Goal: Ask a question: Seek information or help from site administrators or community

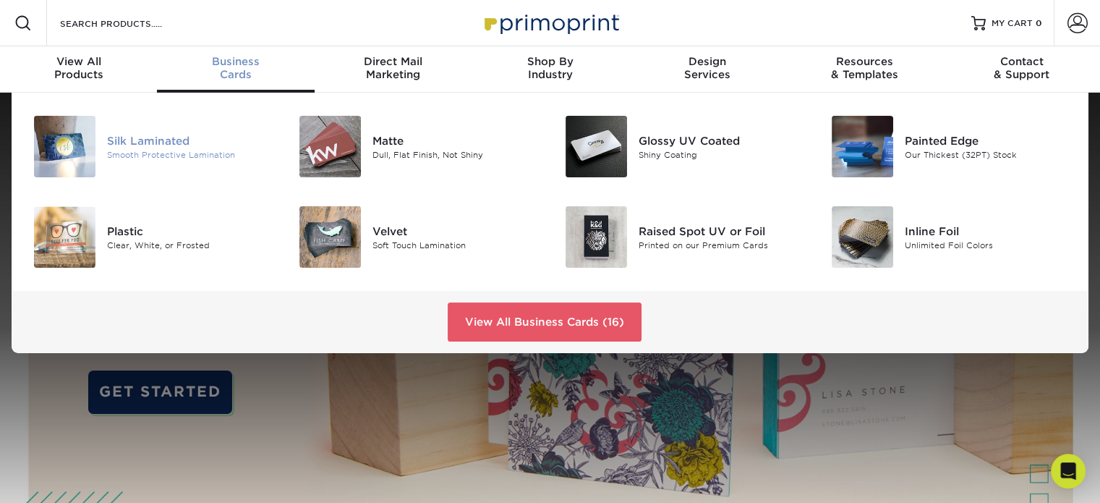
click at [148, 150] on div "Smooth Protective Lamination" at bounding box center [190, 154] width 166 height 12
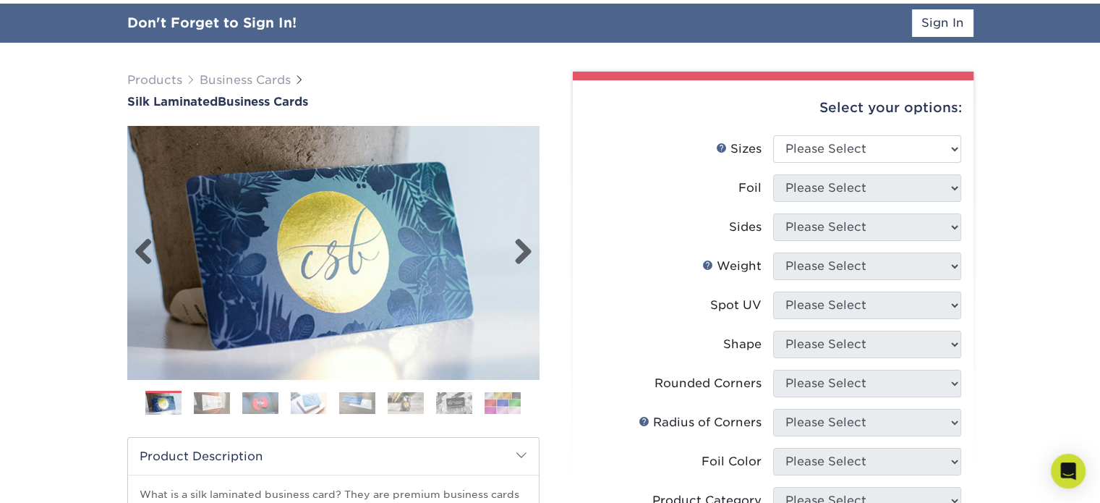
scroll to position [90, 0]
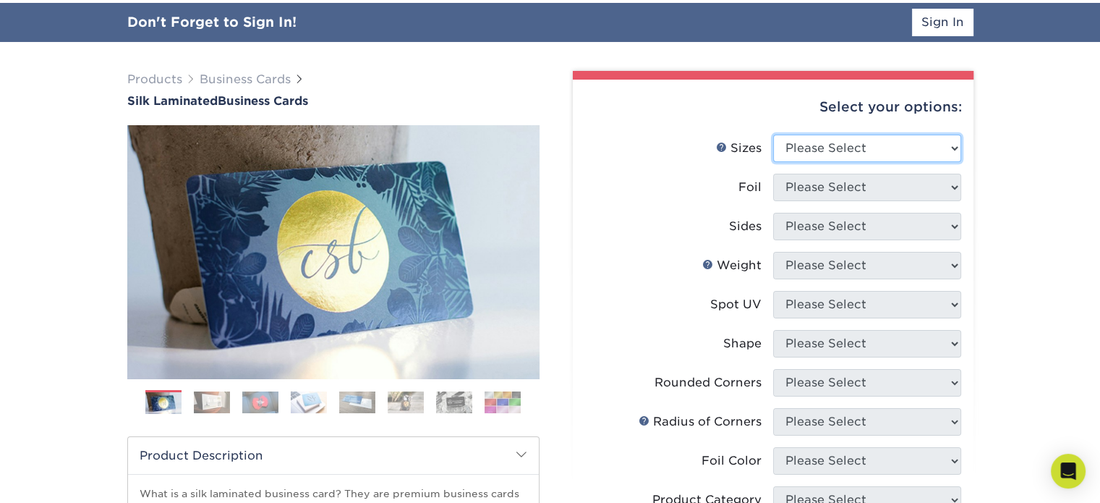
click at [953, 153] on select "Please Select 1.5" x 3.5" - Mini 1.75" x 3.5" - Mini 2" x 2" - Square 2" x 3" -…" at bounding box center [867, 147] width 188 height 27
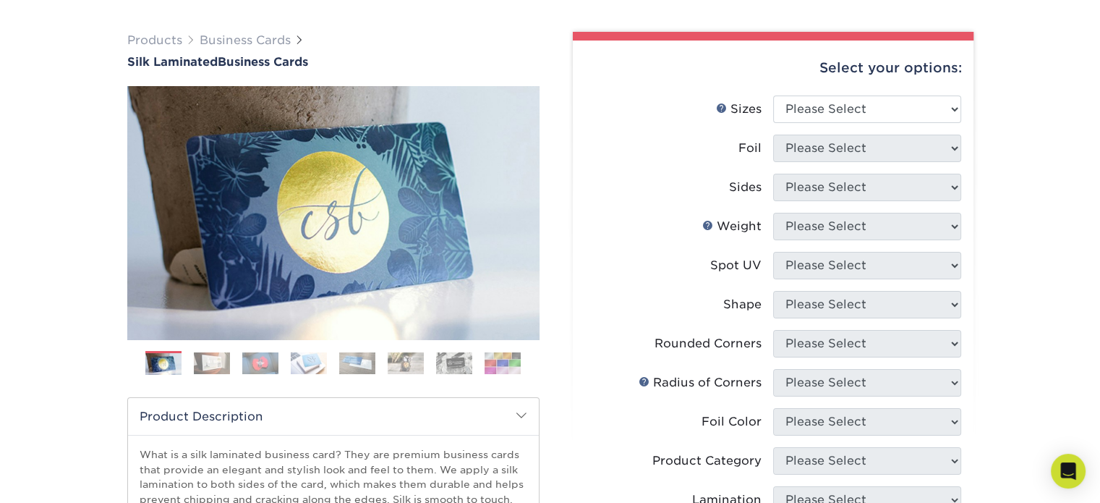
click at [1030, 213] on div "Products Business Cards Silk Laminated Business Cards Previous Next" at bounding box center [550, 460] width 1100 height 915
click at [1061, 466] on icon "Open Intercom Messenger" at bounding box center [1067, 470] width 17 height 19
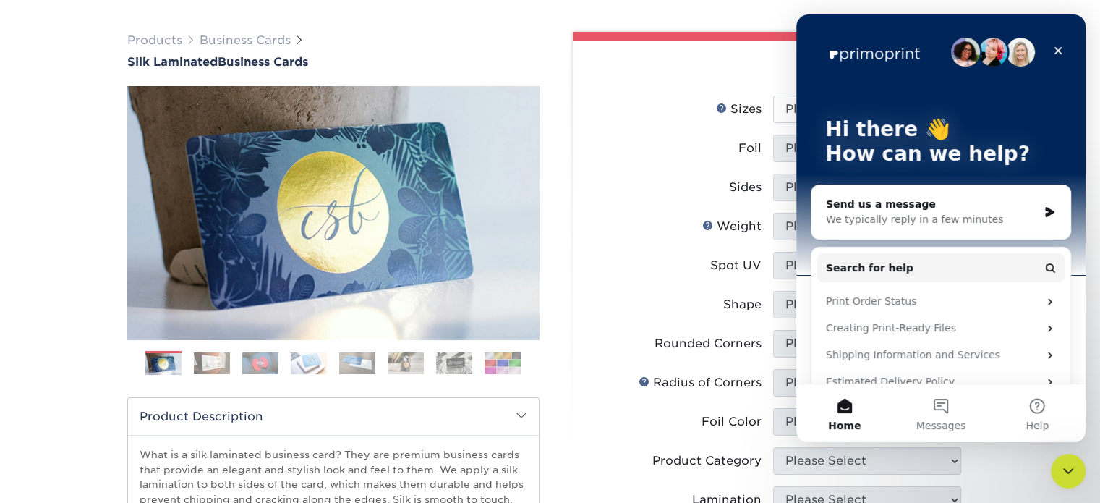
scroll to position [0, 0]
click at [911, 224] on div "We typically reply in a few minutes" at bounding box center [932, 219] width 212 height 15
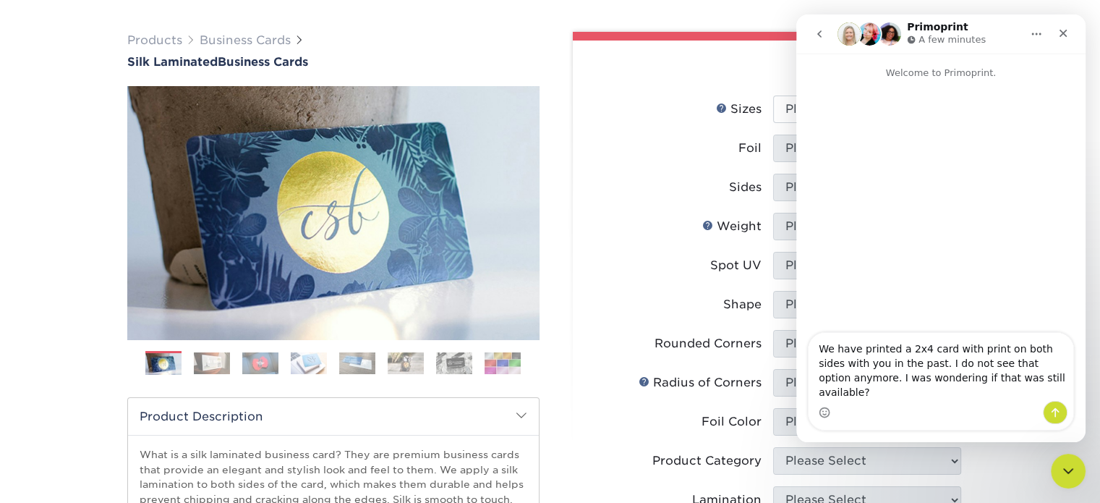
type textarea "We have printed a 2x4 card with print on both sides with you in the past. I do …"
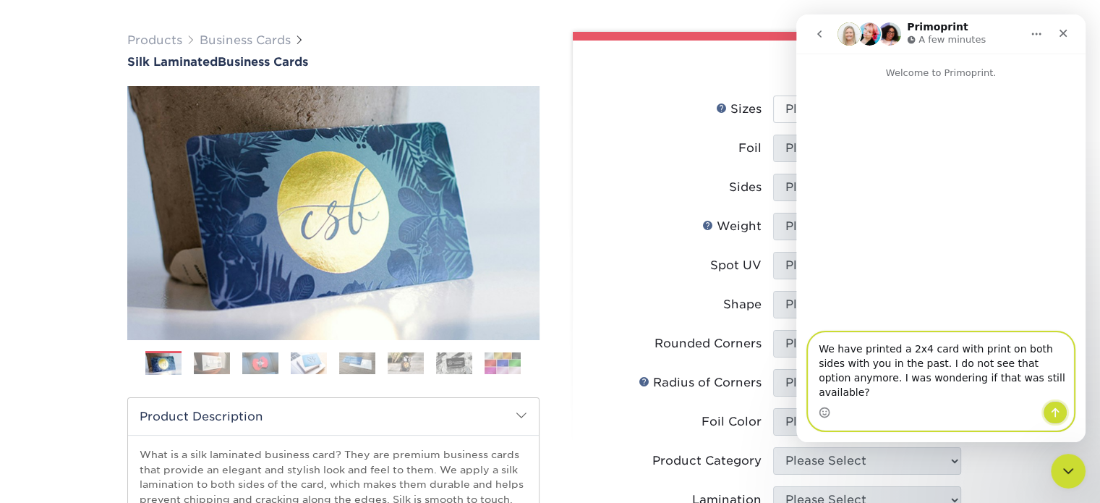
click at [1056, 407] on icon "Send a message…" at bounding box center [1055, 412] width 12 height 12
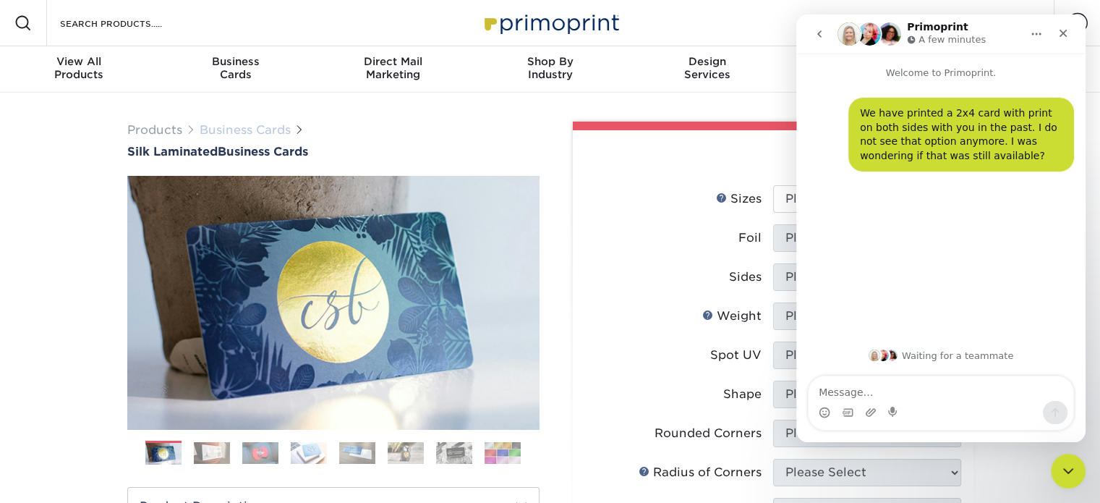
click at [234, 129] on link "Business Cards" at bounding box center [245, 130] width 91 height 14
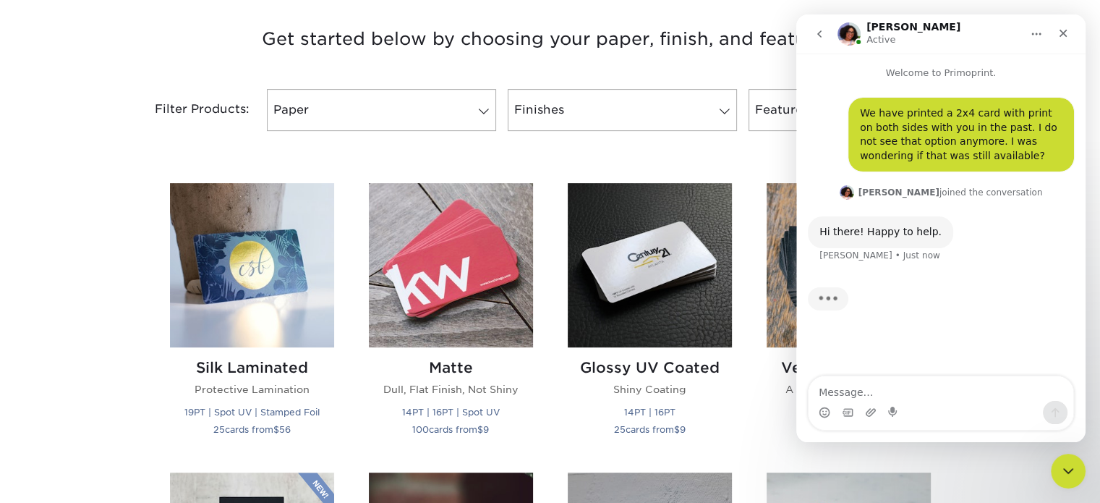
scroll to position [534, 0]
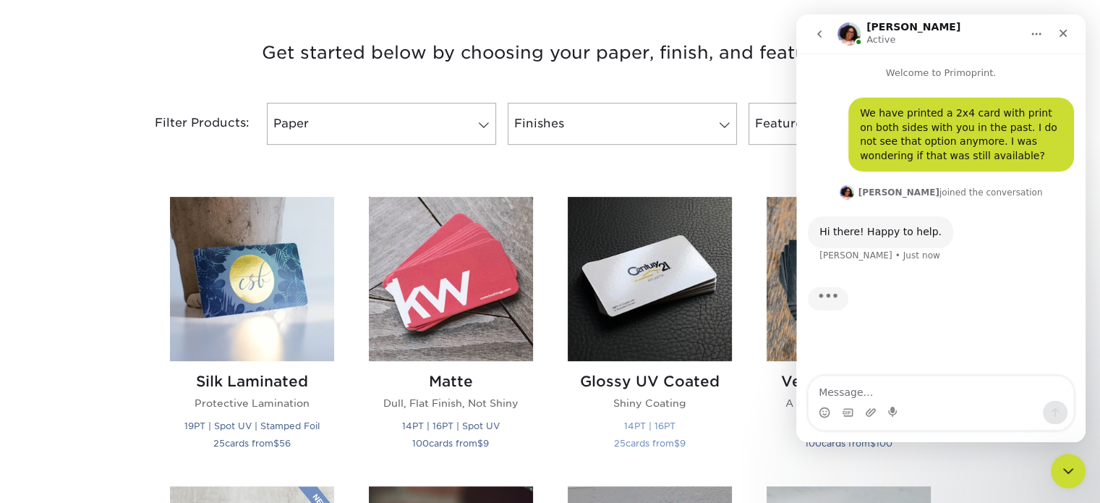
click at [659, 385] on h2 "Glossy UV Coated" at bounding box center [650, 380] width 164 height 17
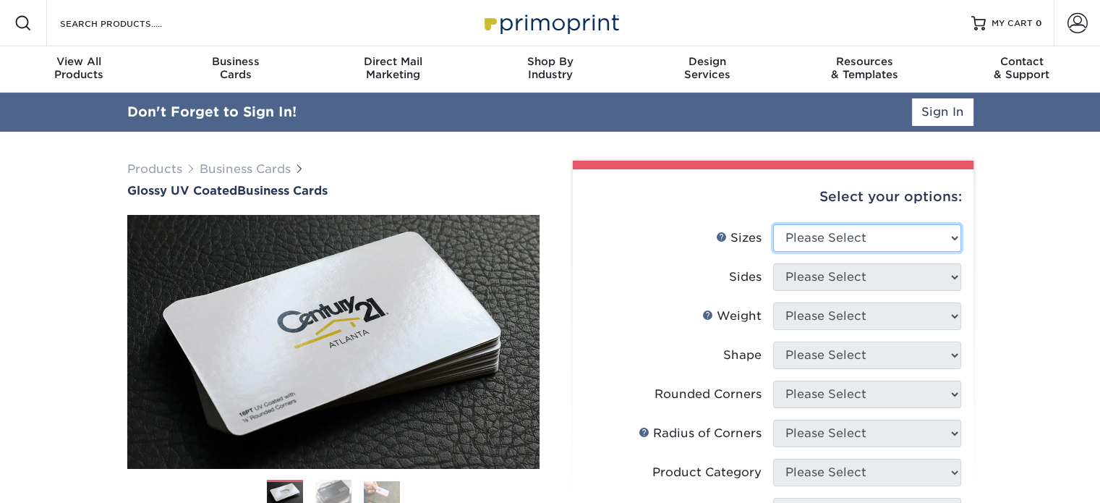
click at [908, 236] on select "Please Select 1.5" x 3.5" - Mini 1.75" x 3.5" - Mini 2" x 2" - Square 2" x 3" -…" at bounding box center [867, 237] width 188 height 27
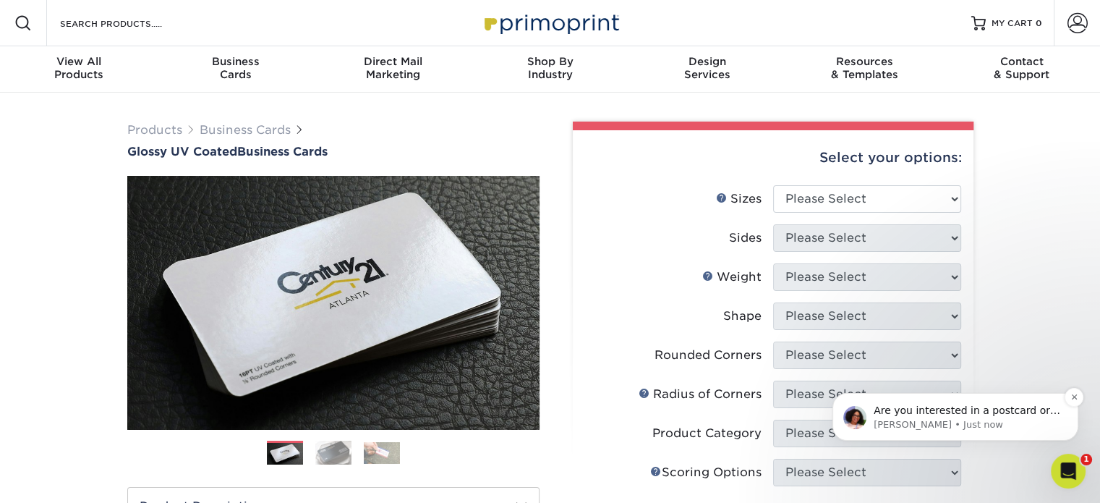
click at [1017, 414] on p "Are you interested in a postcard or a folded, greeting card?" at bounding box center [966, 410] width 187 height 14
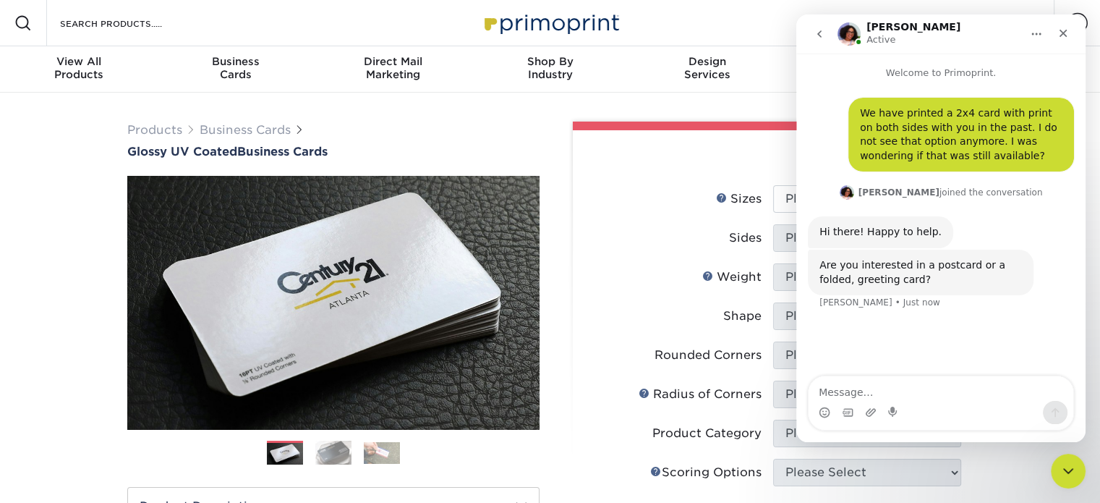
scroll to position [2, 0]
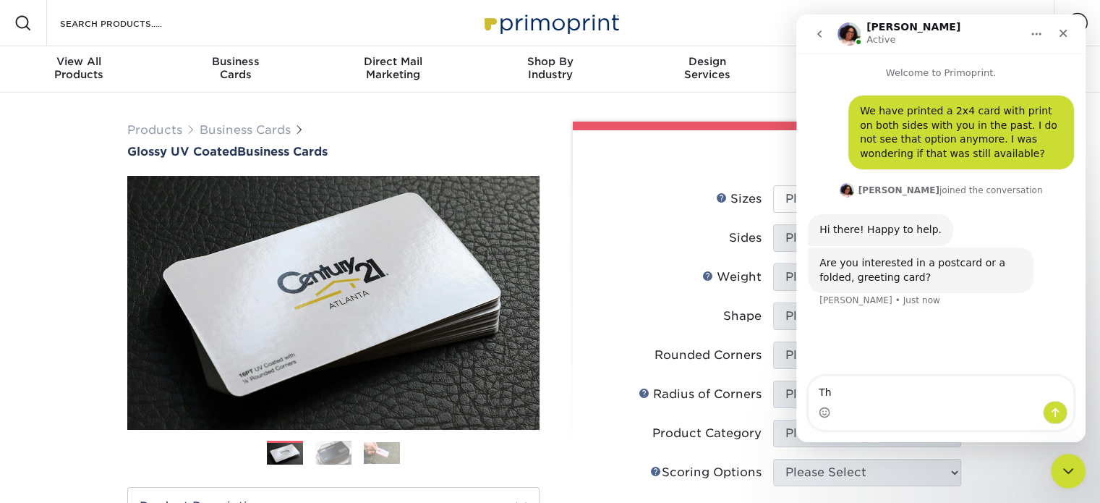
type textarea "T"
click at [914, 396] on textarea "What we hard printerd befor was a business card" at bounding box center [940, 381] width 265 height 39
click at [941, 392] on textarea "What we hard printed befor was a business card" at bounding box center [940, 388] width 265 height 25
click at [1048, 390] on textarea "What we hard printed before was a business card" at bounding box center [940, 381] width 265 height 39
type textarea "What we hard printed before was a business card. It was not folded"
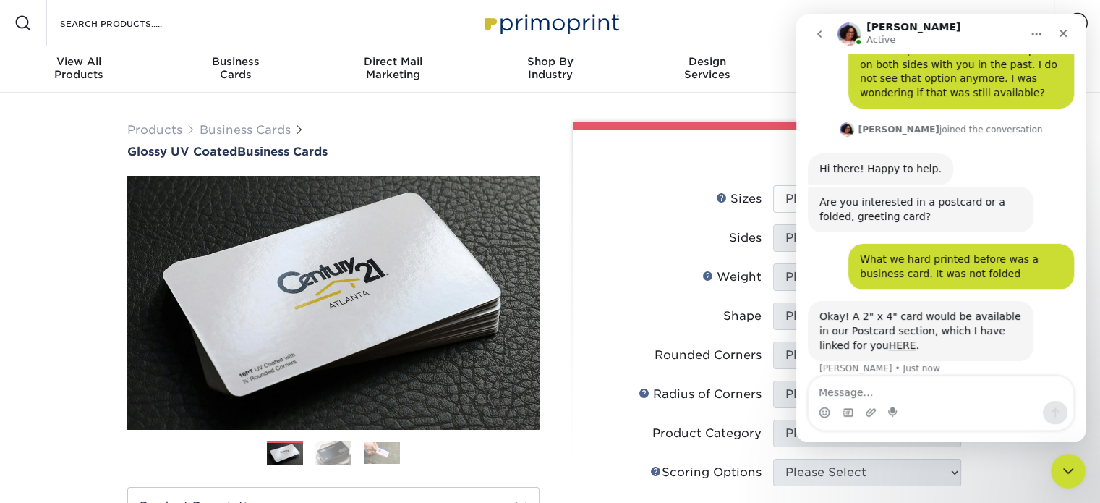
scroll to position [78, 0]
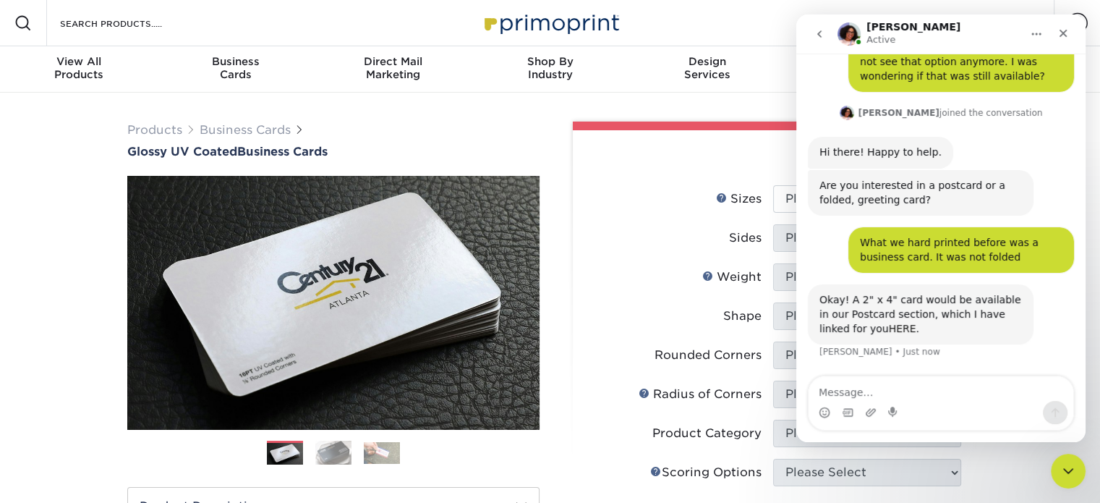
click at [889, 329] on link "HERE" at bounding box center [902, 328] width 27 height 12
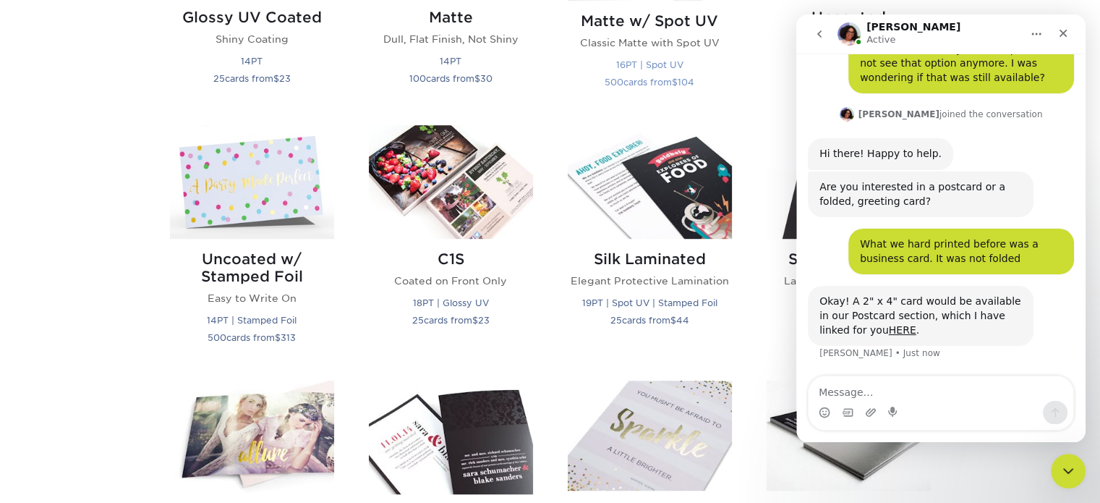
scroll to position [849, 0]
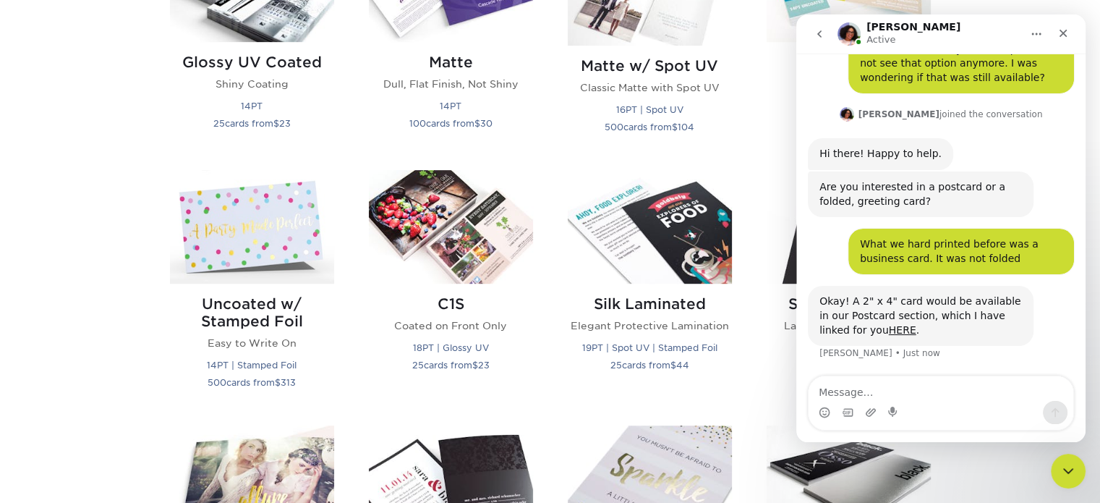
scroll to position [801, 0]
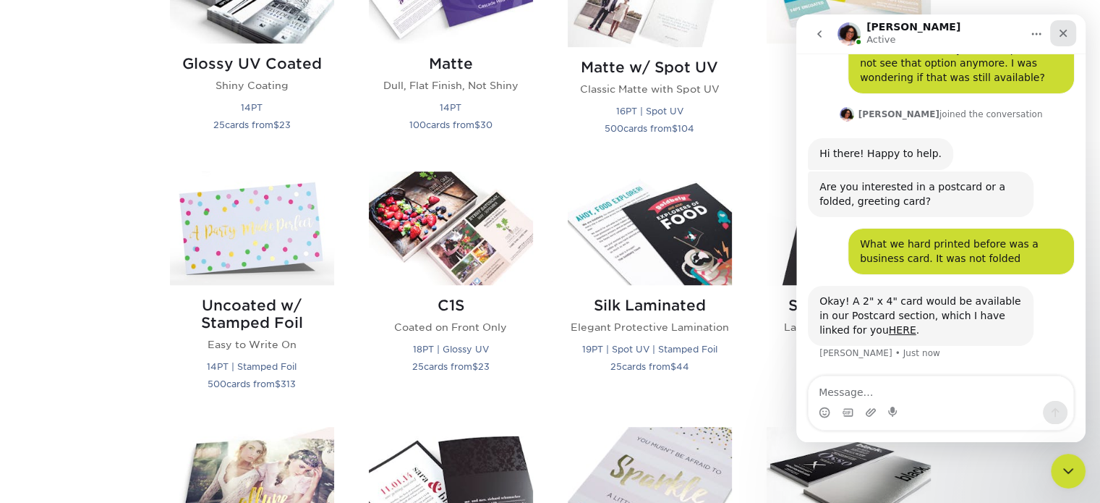
click at [1059, 39] on div "Close" at bounding box center [1063, 33] width 26 height 26
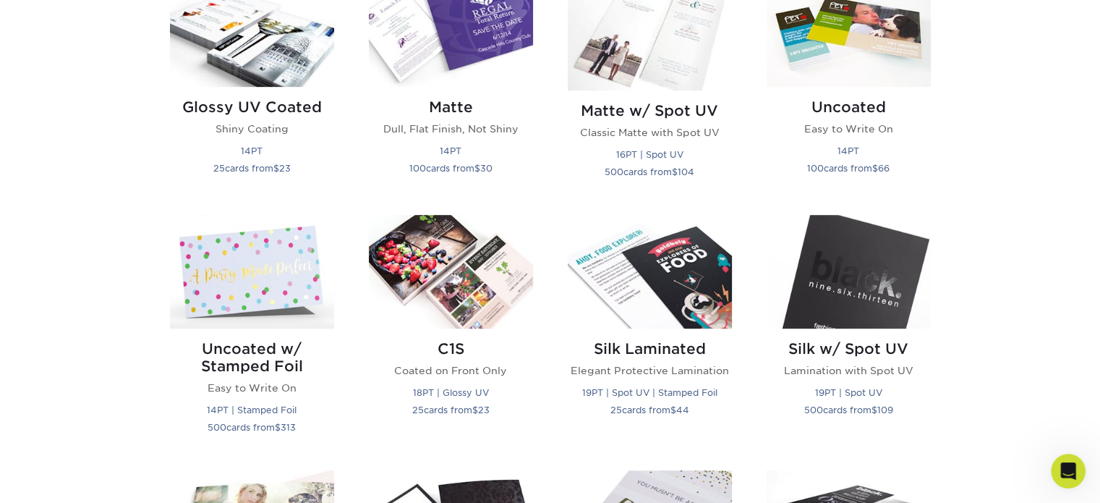
scroll to position [769, 0]
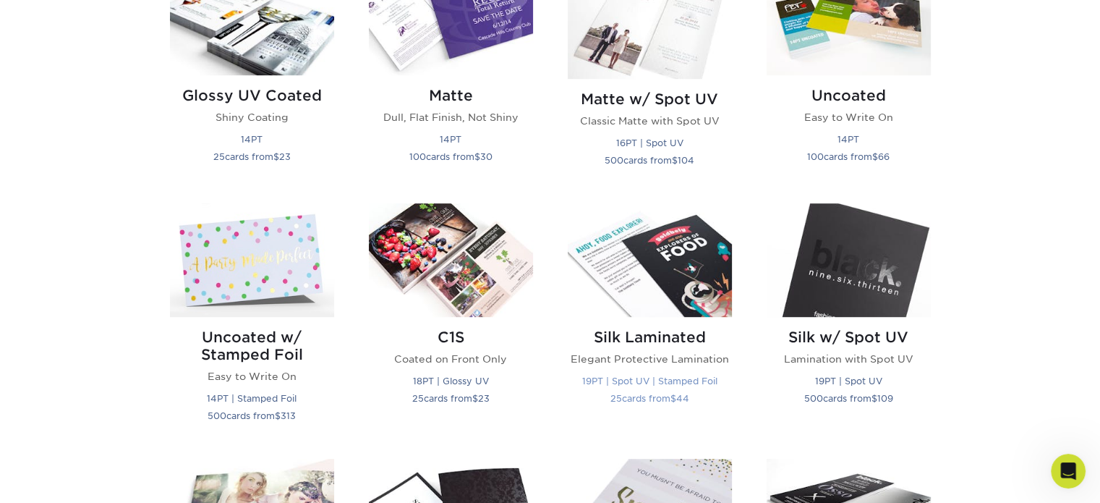
click at [631, 355] on p "Elegant Protective Lamination" at bounding box center [650, 358] width 164 height 14
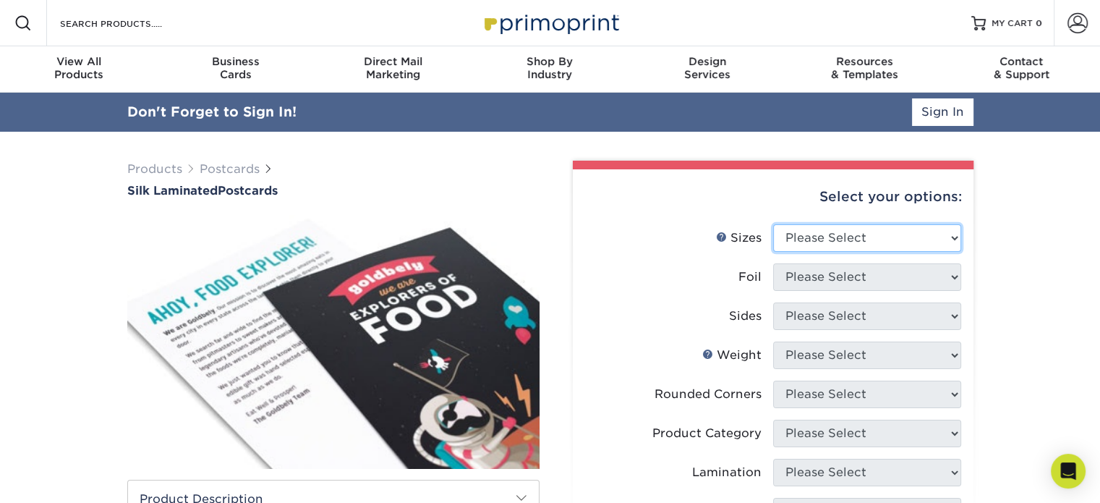
click at [832, 244] on select "Please Select 2" x 4" 2" x 6" 2" x 8" 3" x 5" 3.5" x 3.5" 3.5" x 4" 3.5" x 8.5"…" at bounding box center [867, 237] width 188 height 27
select select "2.00x4.00"
click at [773, 224] on select "Please Select 2" x 4" 2" x 6" 2" x 8" 3" x 5" 3.5" x 3.5" 3.5" x 4" 3.5" x 8.5"…" at bounding box center [867, 237] width 188 height 27
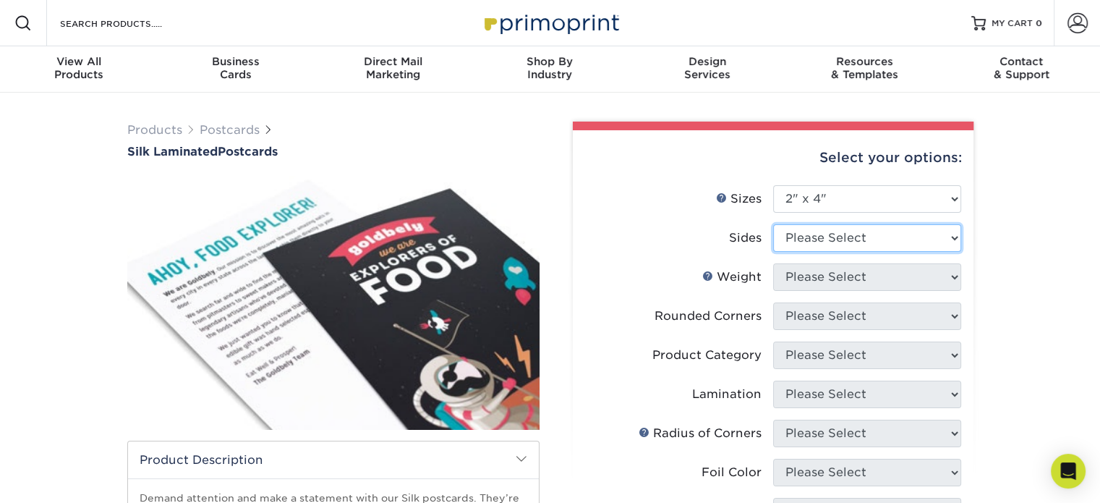
click at [954, 231] on select "Please Select Print Both Sides Print Front Only" at bounding box center [867, 237] width 188 height 27
select select "13abbda7-1d64-4f25-8bb2-c179b224825d"
click at [773, 224] on select "Please Select Print Both Sides Print Front Only" at bounding box center [867, 237] width 188 height 27
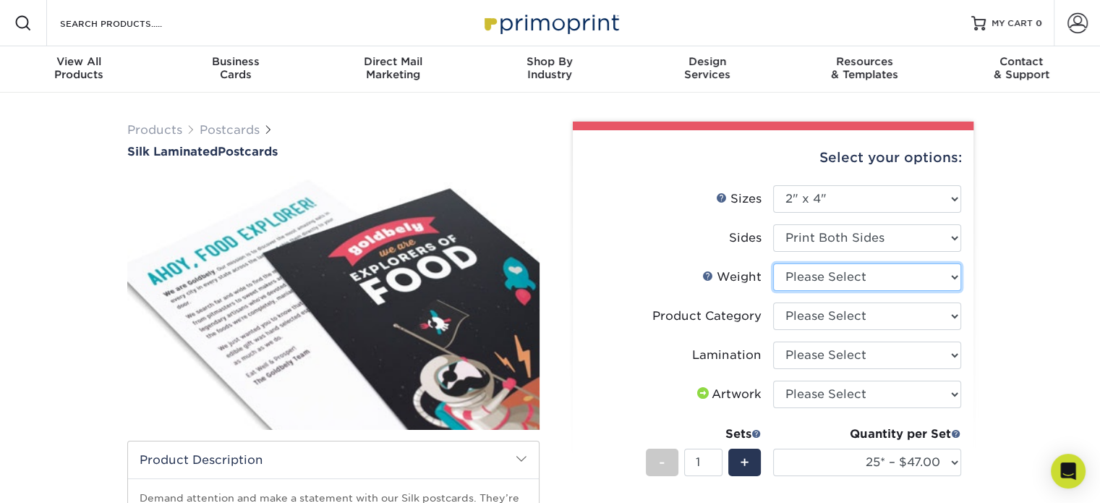
click at [914, 283] on select "Please Select 16PT" at bounding box center [867, 276] width 188 height 27
select select "16PT"
click at [773, 263] on select "Please Select 16PT" at bounding box center [867, 276] width 188 height 27
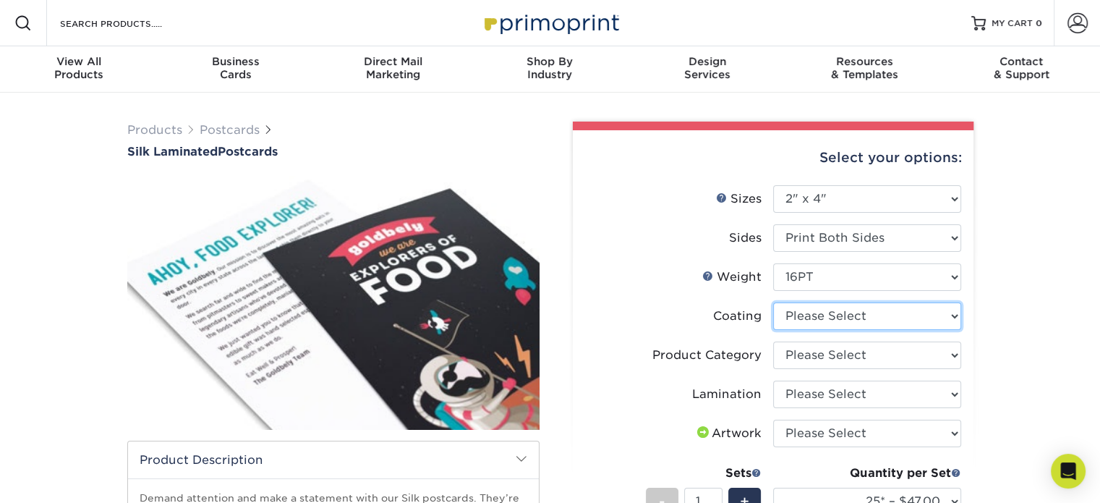
click at [916, 322] on select at bounding box center [867, 315] width 188 height 27
click at [1068, 270] on div "Products Postcards Silk Laminated Postcards $" at bounding box center [550, 490] width 1100 height 795
click at [942, 309] on select at bounding box center [867, 315] width 188 height 27
select select "3e7618de-abca-4bda-9f97-8b9129e913d8"
click at [773, 302] on select at bounding box center [867, 315] width 188 height 27
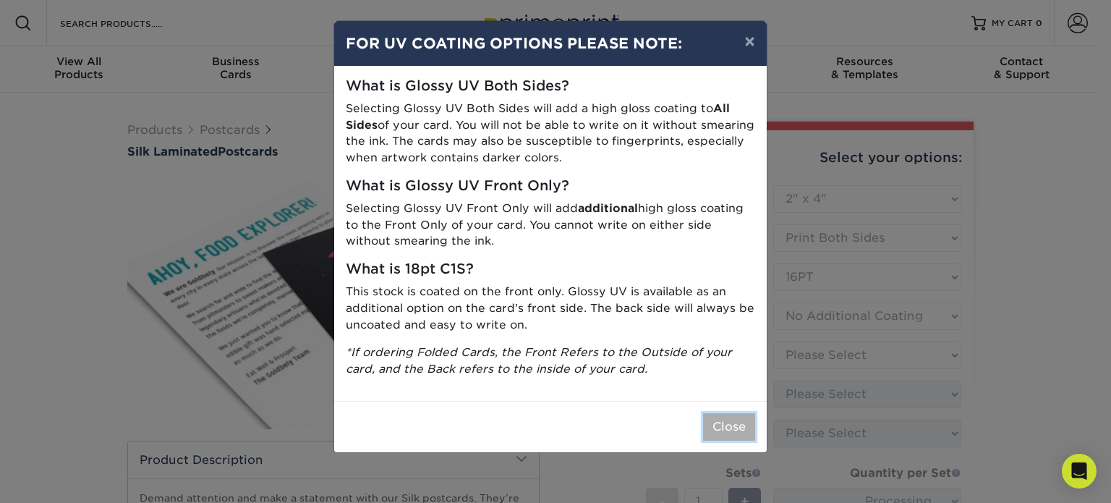
click at [732, 432] on button "Close" at bounding box center [729, 426] width 52 height 27
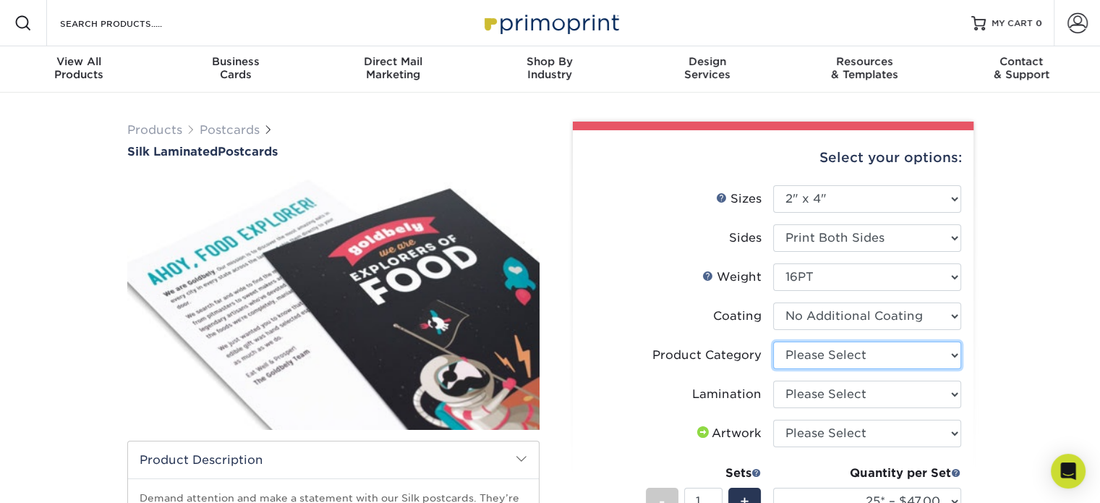
click at [839, 363] on select "Please Select Postcards" at bounding box center [867, 354] width 188 height 27
select select "9b7272e0-d6c8-4c3c-8e97-d3a1bcdab858"
click at [773, 341] on select "Please Select Postcards" at bounding box center [867, 354] width 188 height 27
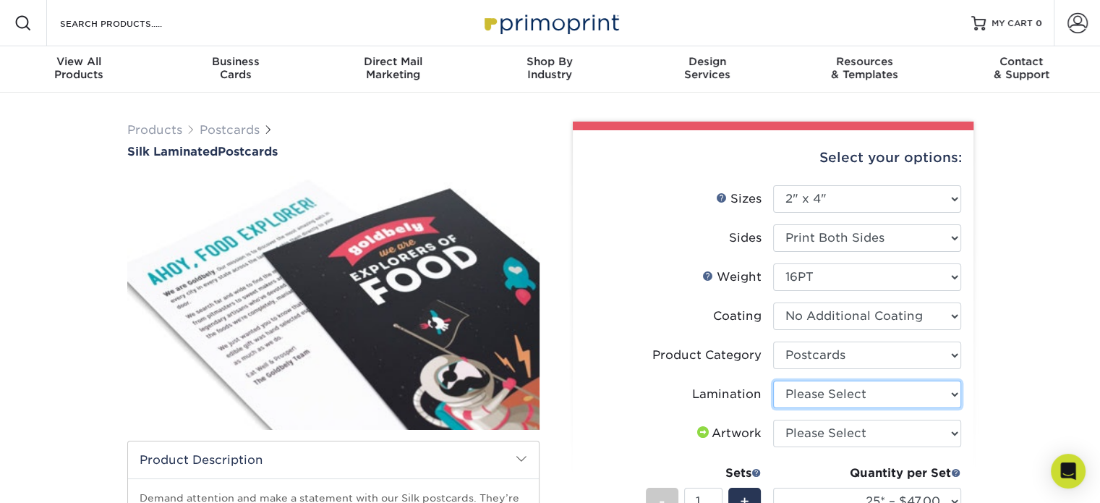
click at [839, 390] on select "Please Select Silk" at bounding box center [867, 393] width 188 height 27
select select "ccacb42f-45f7-42d3-bbd3-7c8421cf37f0"
click at [773, 380] on select "Please Select Silk" at bounding box center [867, 393] width 188 height 27
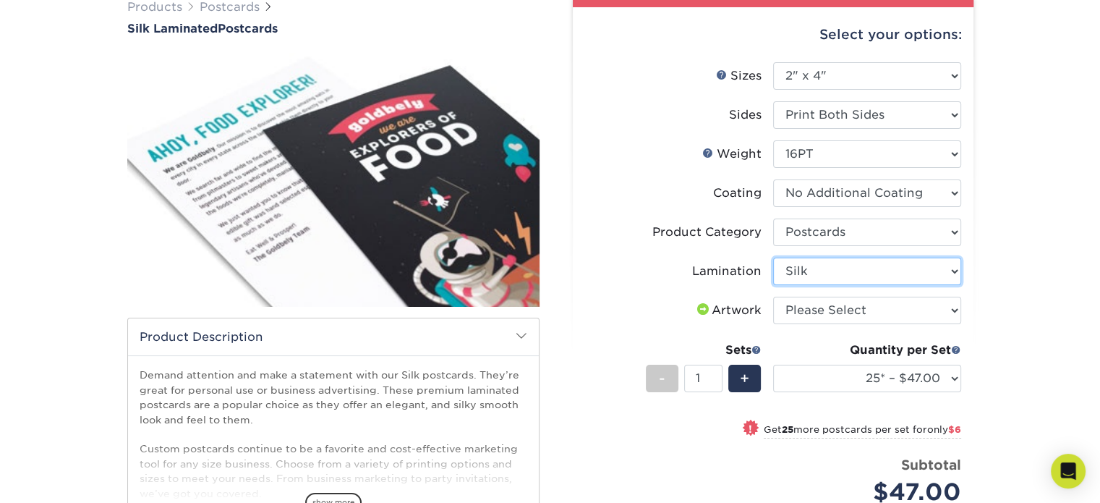
scroll to position [121, 0]
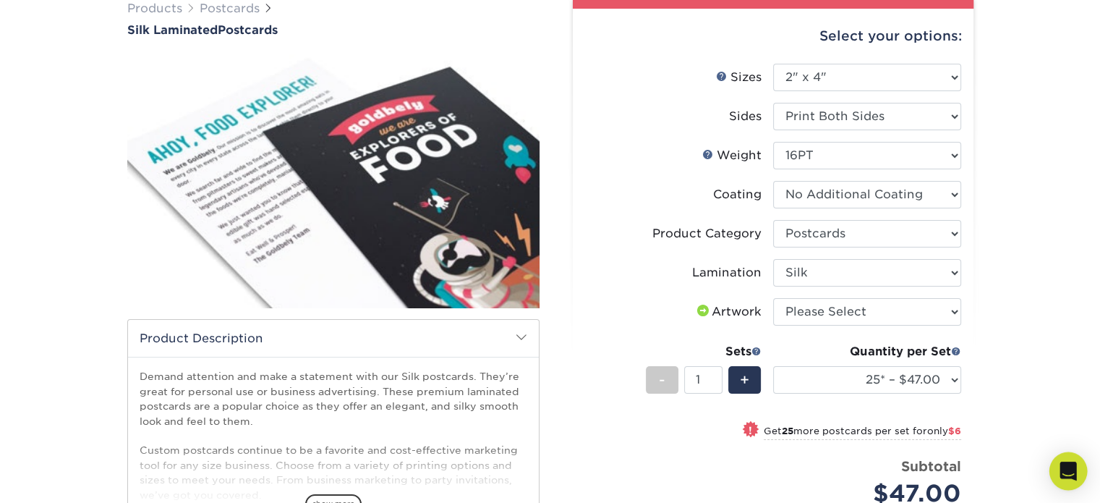
click at [1061, 479] on div "Open Intercom Messenger" at bounding box center [1068, 471] width 38 height 38
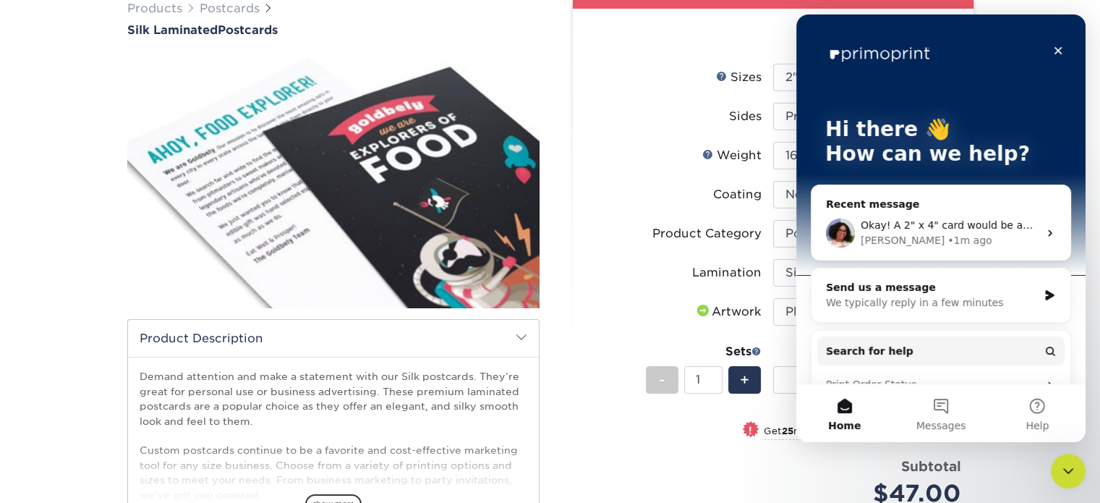
scroll to position [0, 0]
click at [939, 233] on div "Avery • 1m ago" at bounding box center [949, 240] width 178 height 15
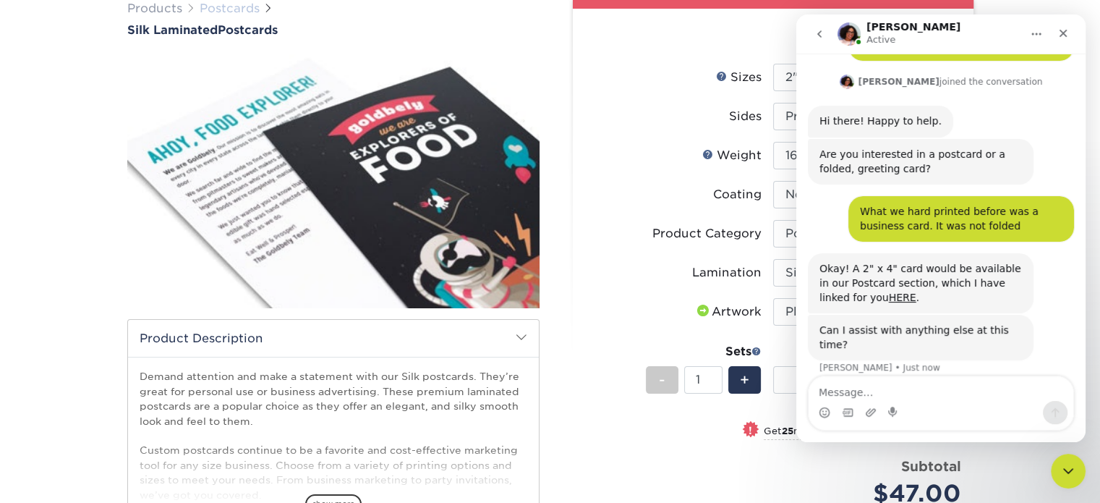
scroll to position [111, 0]
click at [905, 390] on textarea "Message…" at bounding box center [940, 388] width 265 height 25
type textarea "Are we able to have these with rounded corners?"
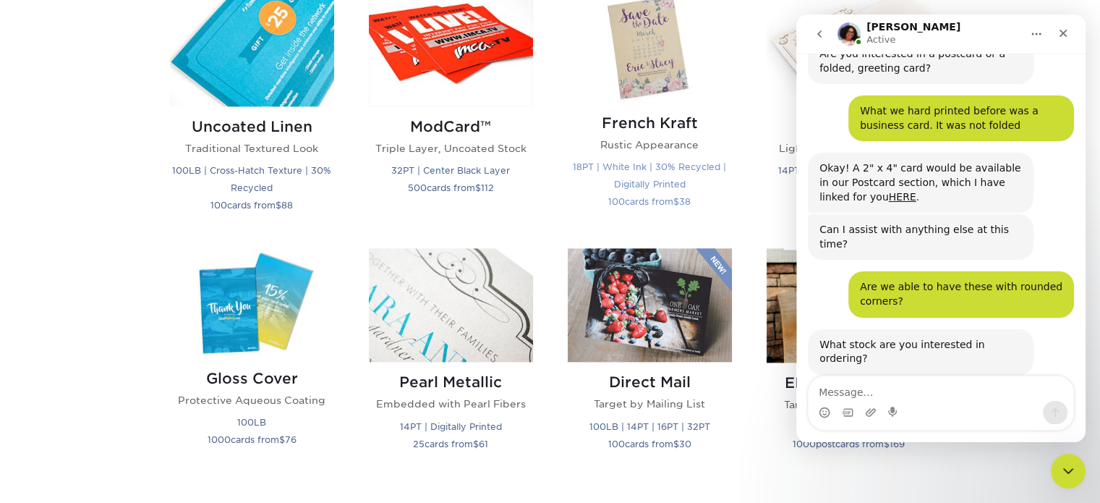
scroll to position [1778, 0]
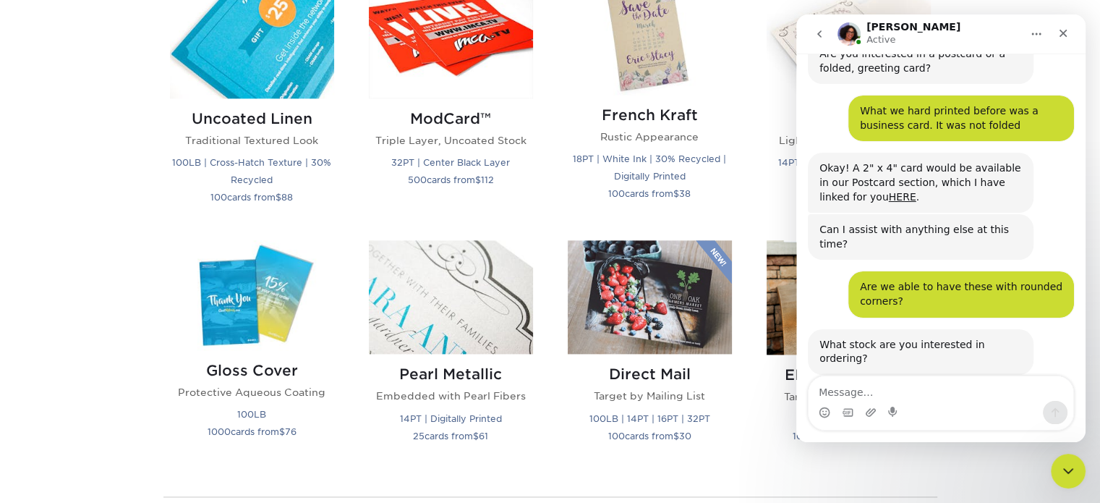
click at [893, 393] on textarea "Message…" at bounding box center [940, 388] width 265 height 25
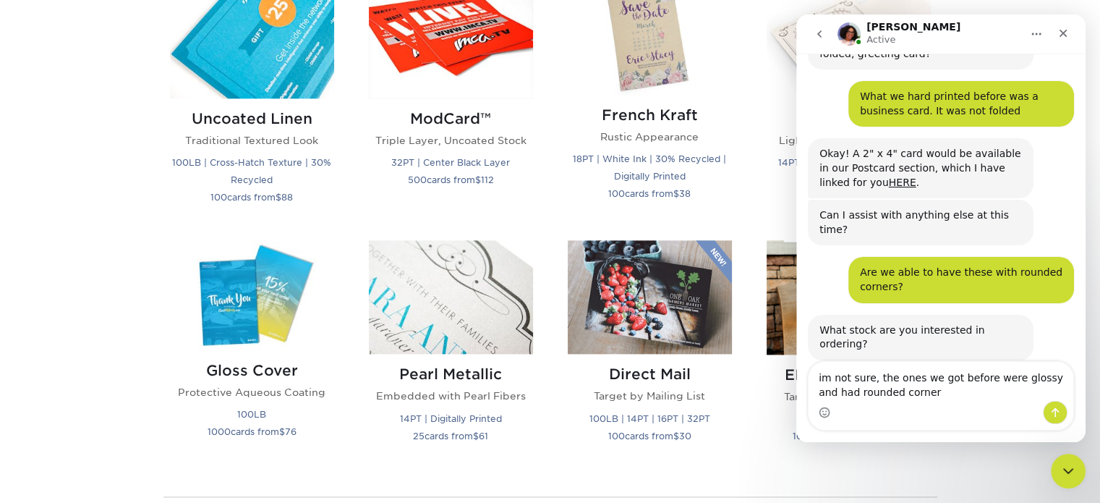
type textarea "im not sure, the ones we got before were glossy and had rounded corners"
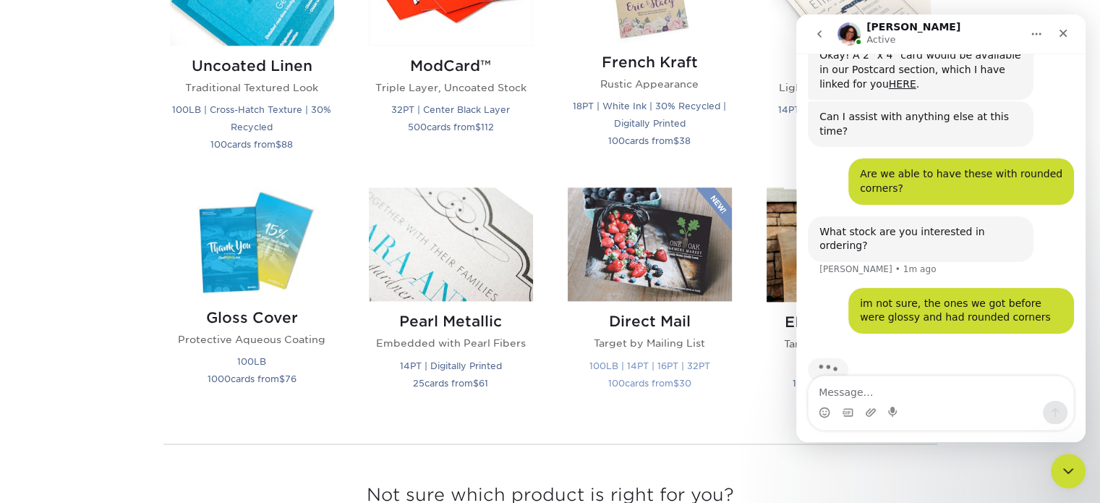
scroll to position [1830, 0]
click at [615, 329] on h2 "Direct Mail" at bounding box center [650, 321] width 164 height 17
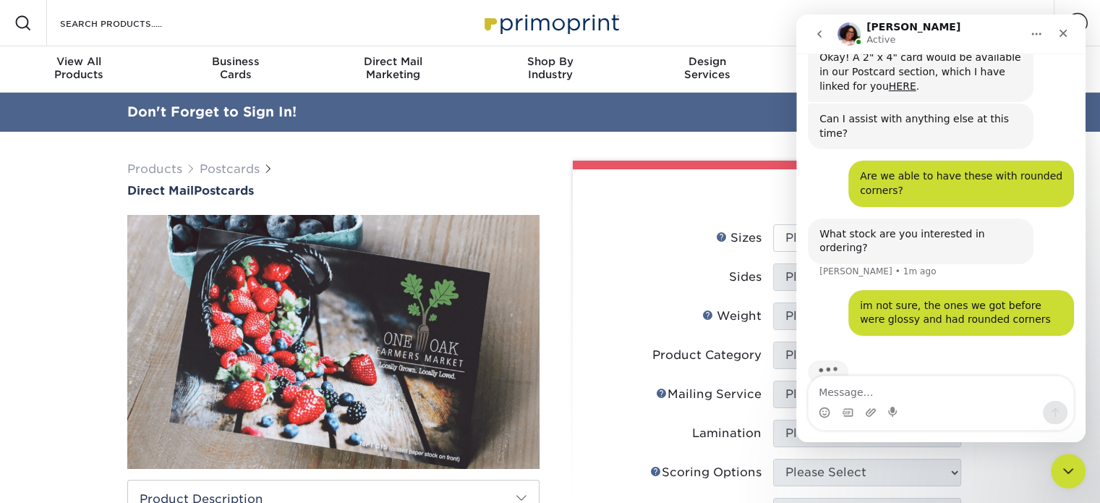
scroll to position [324, 0]
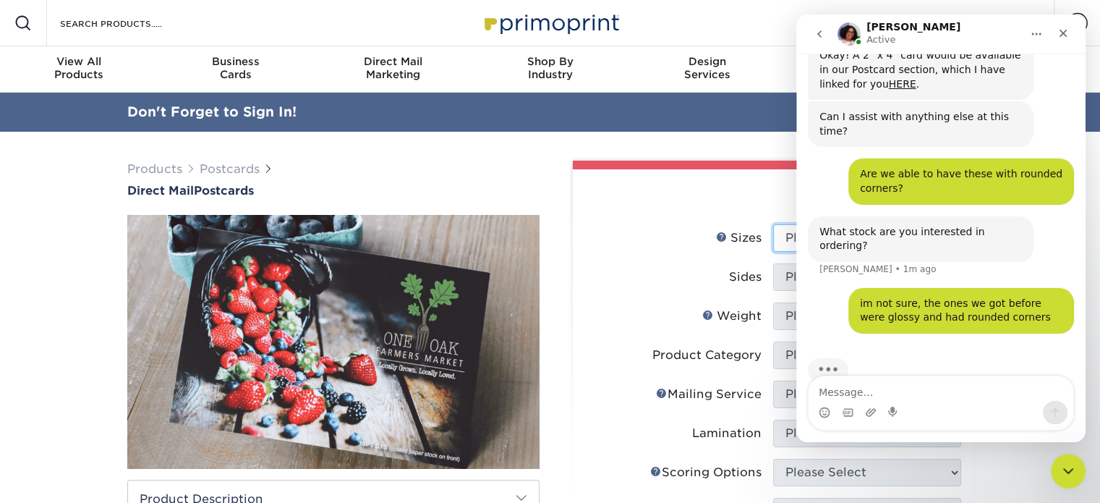
click at [778, 237] on select "Please Select 1.5" x 7" 2" x 4" 2" x 6" 2" x 7" 2" x 8" 2.12" x 5.5" 2.12" x 5.…" at bounding box center [867, 237] width 188 height 27
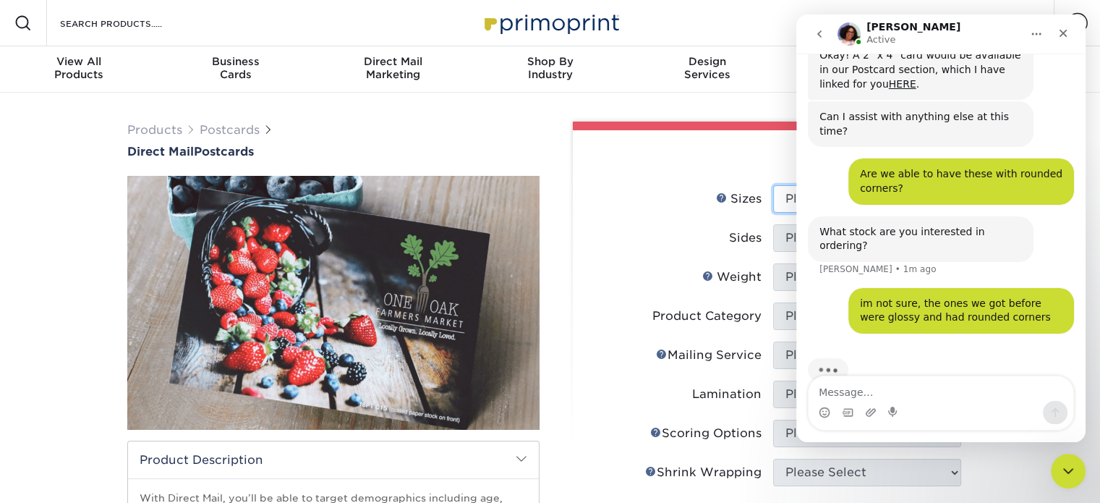
select select "2.00x4.00"
click at [773, 185] on select "Please Select 1.5" x 7" 2" x 4" 2" x 6" 2" x 7" 2" x 8" 2.12" x 5.5" 2.12" x 5.…" at bounding box center [867, 198] width 188 height 27
click at [793, 246] on select "Please Select Print Both Sides Print Front Only" at bounding box center [867, 237] width 188 height 27
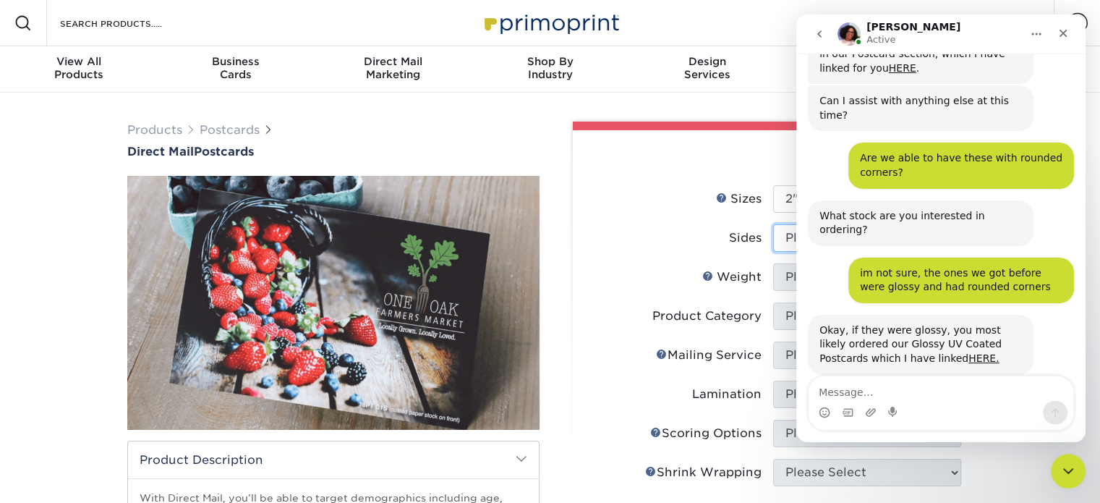
scroll to position [396, 0]
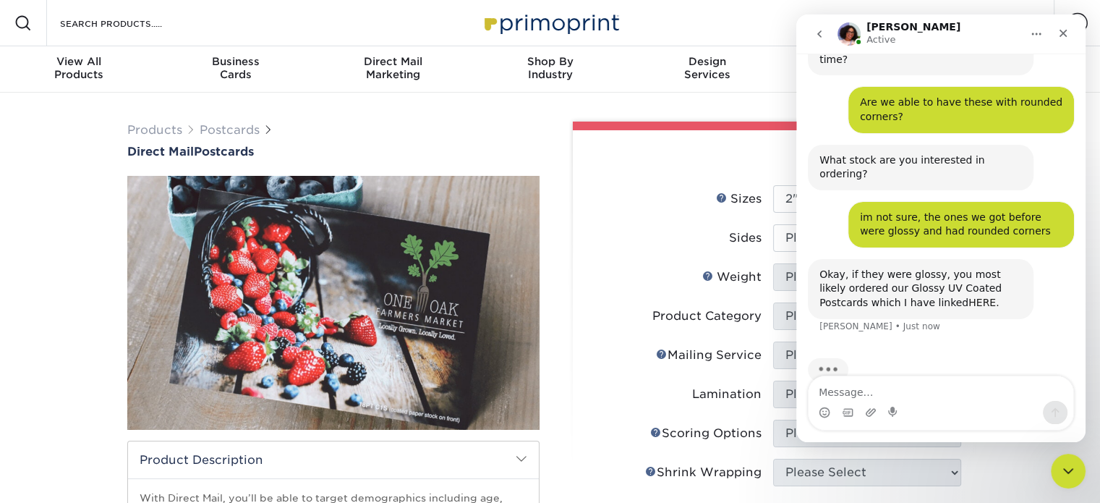
click at [968, 296] on link "HERE." at bounding box center [983, 302] width 30 height 12
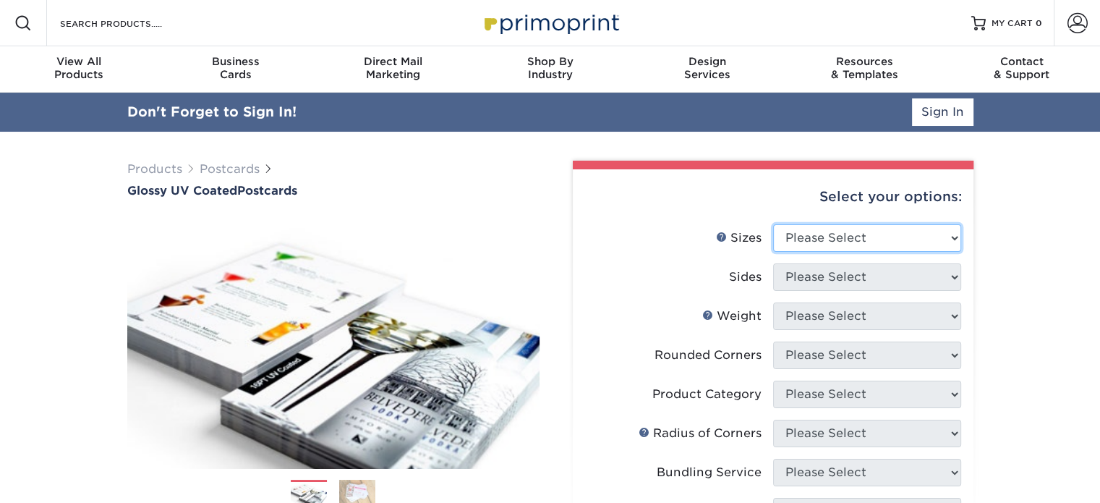
click at [956, 245] on select "Please Select 1.5" x 7" 2" x 4" 2" x 6" 2" x 7" 2" x 8" 2.12" x 5.5" 2.12" x 5.…" at bounding box center [867, 237] width 188 height 27
select select "2.00x4.00"
click at [773, 224] on select "Please Select 1.5" x 7" 2" x 4" 2" x 6" 2" x 7" 2" x 8" 2.12" x 5.5" 2.12" x 5.…" at bounding box center [867, 237] width 188 height 27
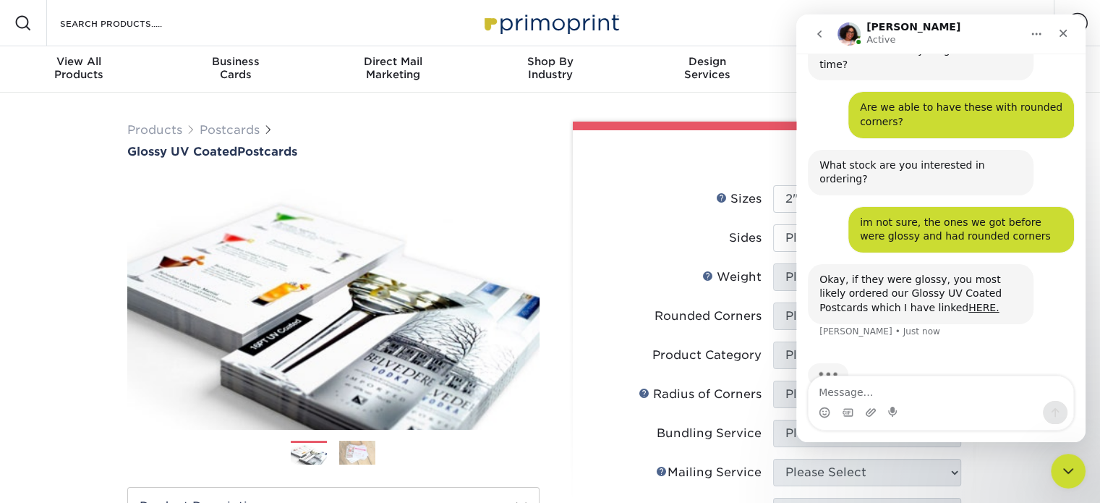
scroll to position [396, 0]
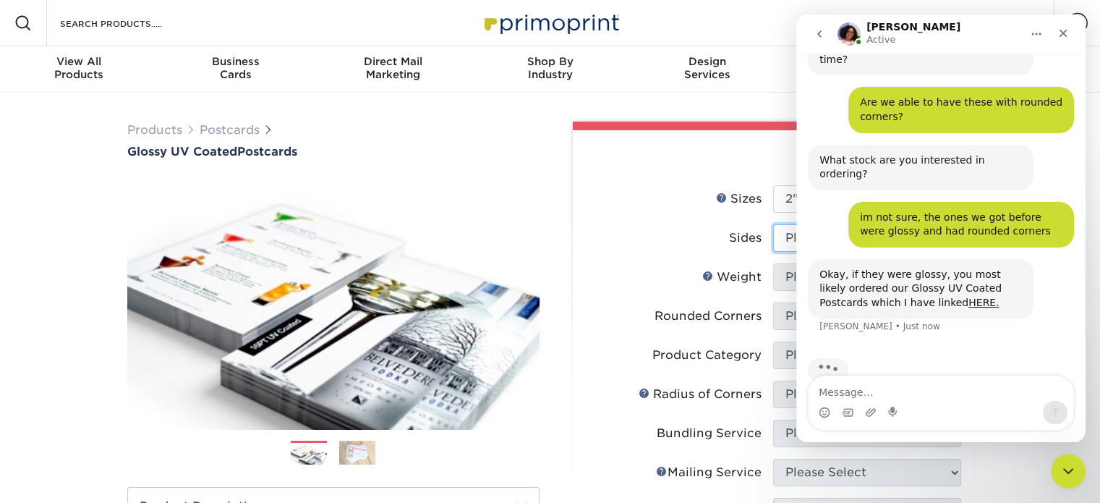
click at [791, 245] on select "Please Select Print Both Sides Print Front Only" at bounding box center [867, 237] width 188 height 27
select select "13abbda7-1d64-4f25-8bb2-c179b224825d"
click at [773, 224] on select "Please Select Print Both Sides Print Front Only" at bounding box center [867, 237] width 188 height 27
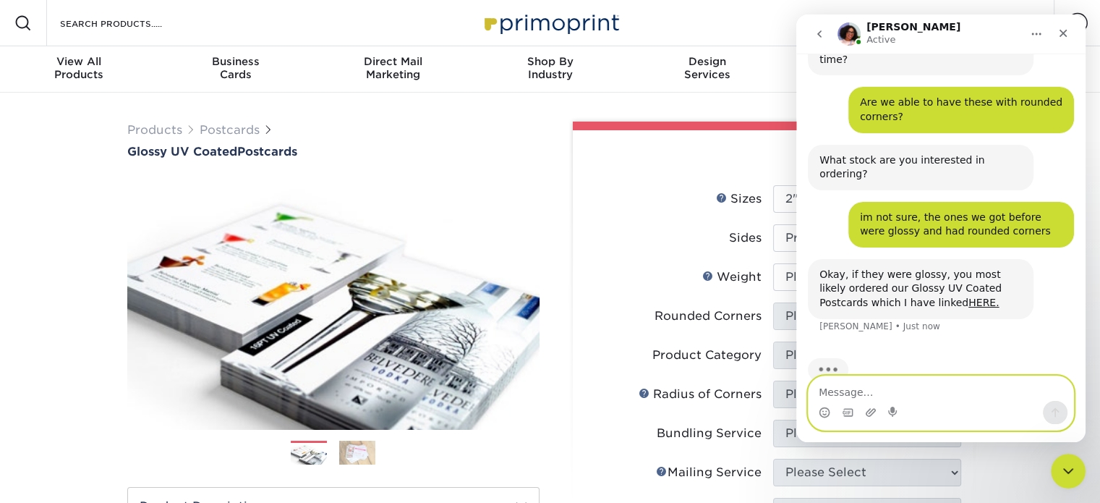
click at [924, 385] on textarea "Message…" at bounding box center [940, 388] width 265 height 25
type textarea "awesome thank you"
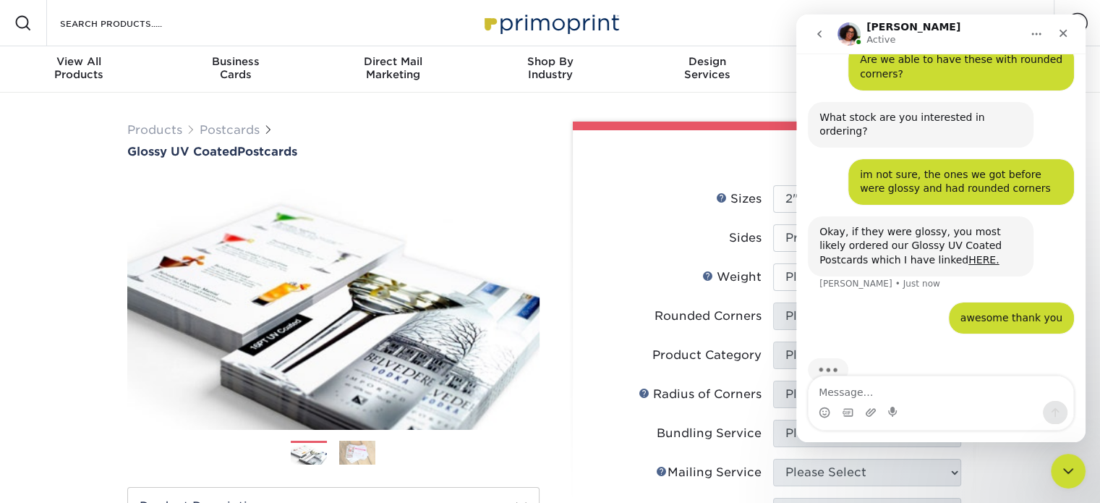
click at [645, 255] on li "Sides Please Select Print Both Sides Print Front Only" at bounding box center [773, 243] width 376 height 39
click at [1067, 33] on icon "Close" at bounding box center [1063, 33] width 12 height 12
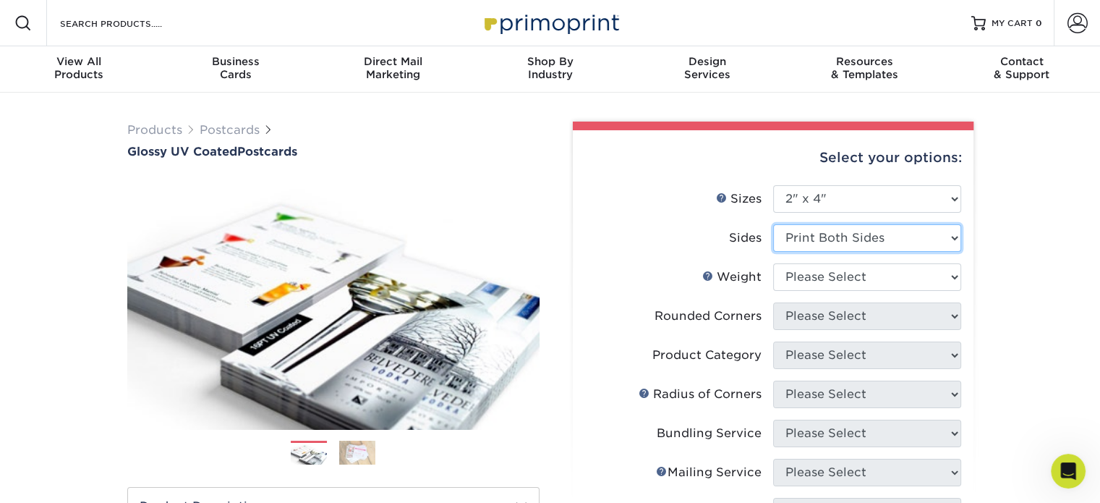
click at [950, 234] on select "Please Select Print Both Sides Print Front Only" at bounding box center [867, 237] width 188 height 27
drag, startPoint x: 951, startPoint y: 231, endPoint x: 1045, endPoint y: 184, distance: 104.8
click at [950, 278] on select "Please Select 16PT 14PT" at bounding box center [867, 276] width 188 height 27
select select "14PT"
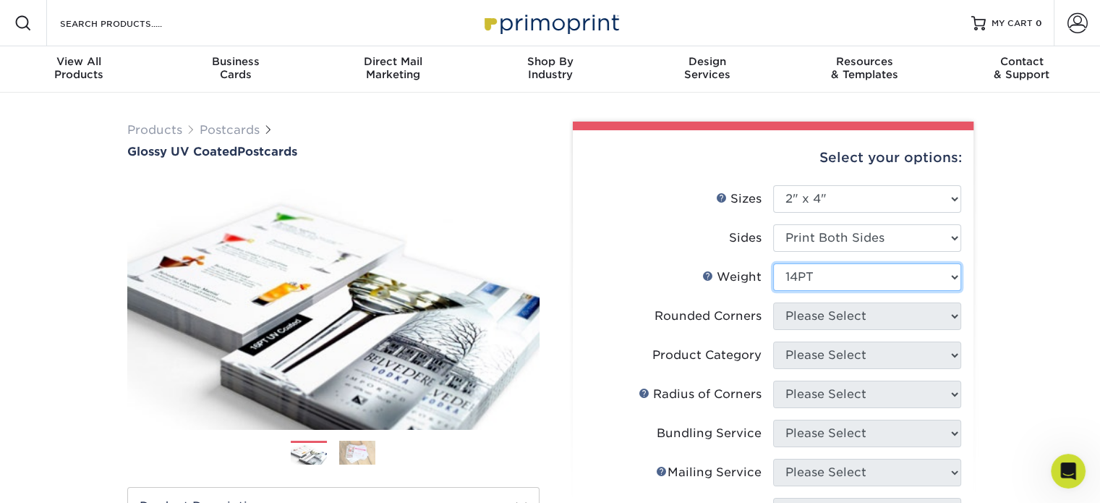
click at [773, 263] on select "Please Select 16PT 14PT" at bounding box center [867, 276] width 188 height 27
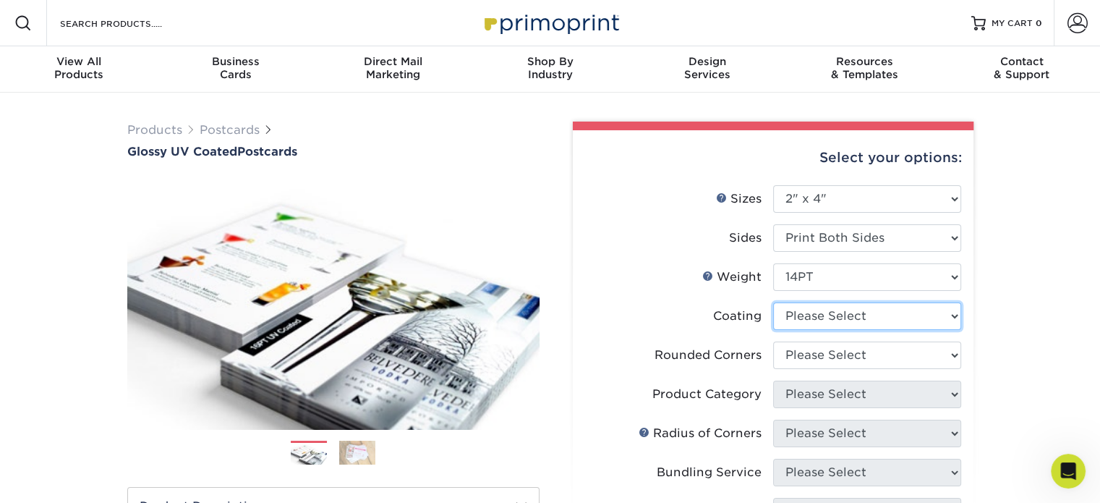
click at [939, 312] on select at bounding box center [867, 315] width 188 height 27
select select "ae367451-b2b8-45df-a344-0f05b6a12993"
click at [773, 302] on select at bounding box center [867, 315] width 188 height 27
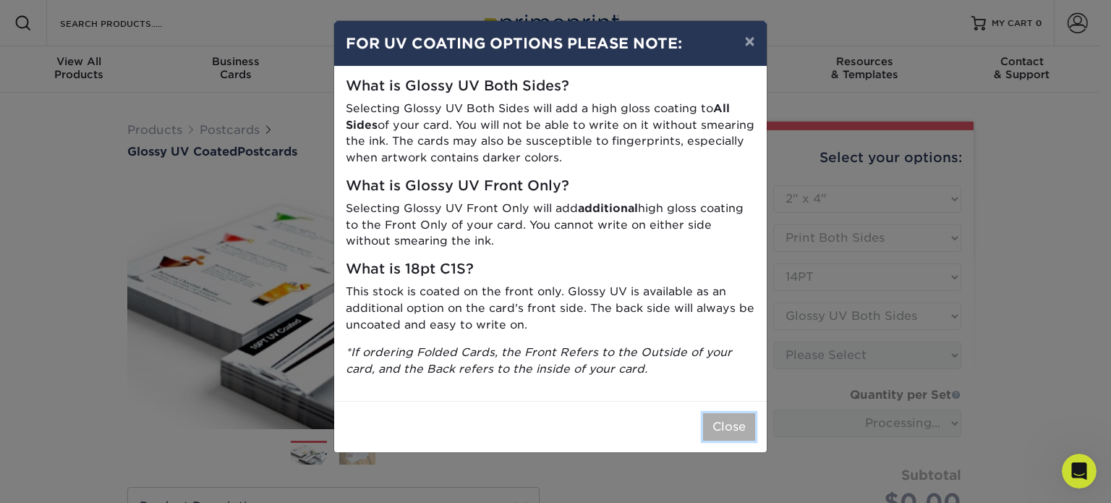
click at [732, 431] on button "Close" at bounding box center [729, 426] width 52 height 27
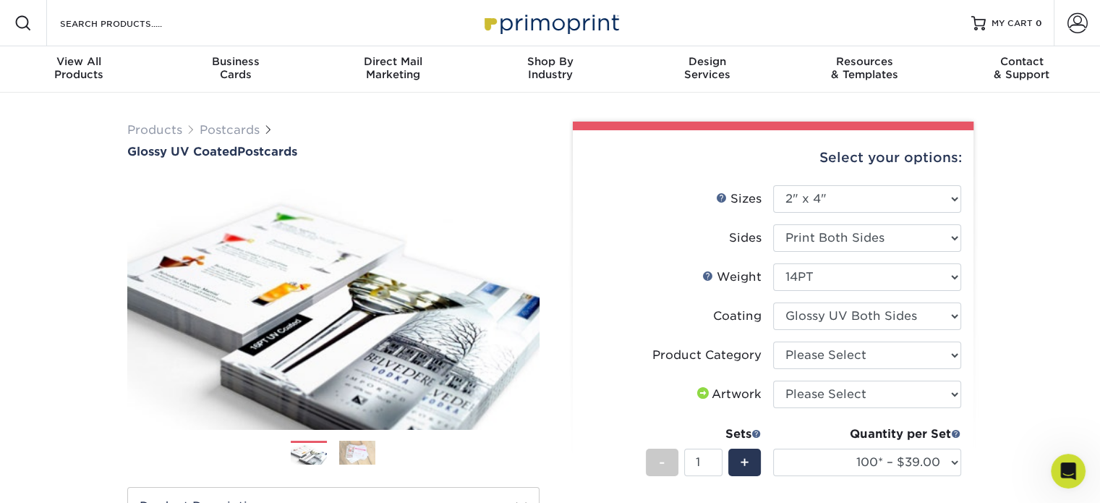
scroll to position [383, 0]
click at [917, 279] on select "Please Select 16PT 14PT" at bounding box center [867, 276] width 188 height 27
select select "16PT"
click at [773, 263] on select "Please Select 16PT 14PT" at bounding box center [867, 276] width 188 height 27
select select
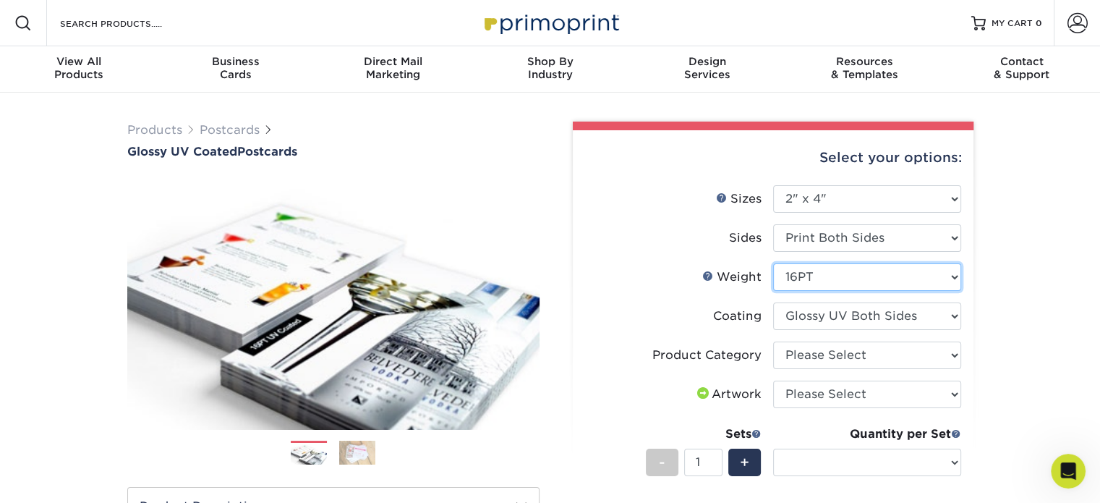
scroll to position [438, 0]
select select "-1"
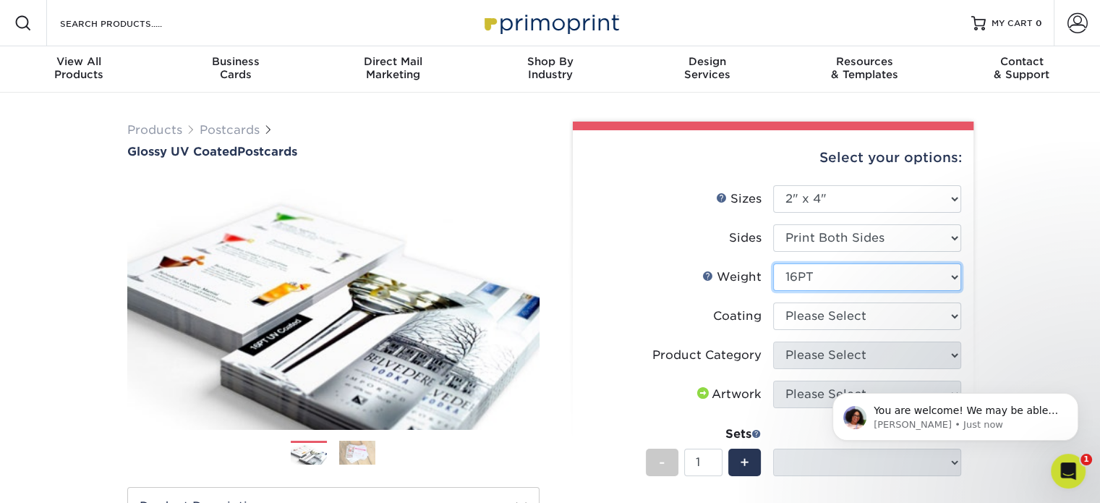
scroll to position [497, 0]
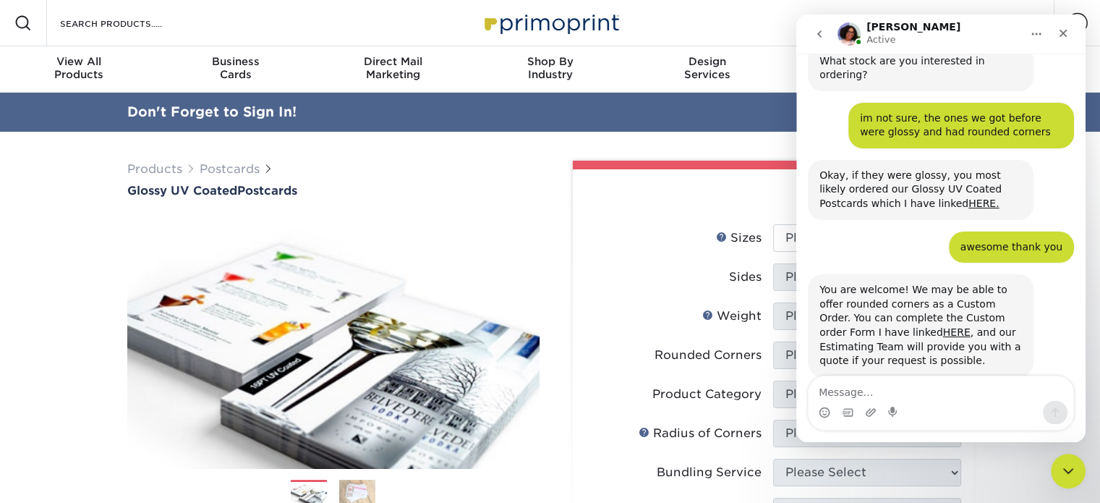
scroll to position [497, 0]
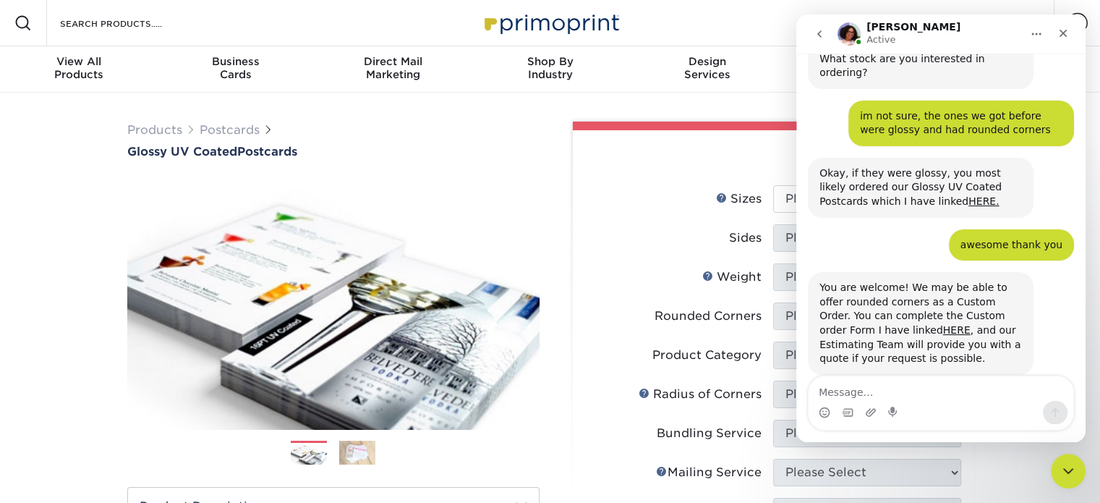
click at [688, 197] on label "Sizes Help Sizes" at bounding box center [679, 198] width 188 height 27
click at [1059, 37] on icon "Close" at bounding box center [1063, 33] width 12 height 12
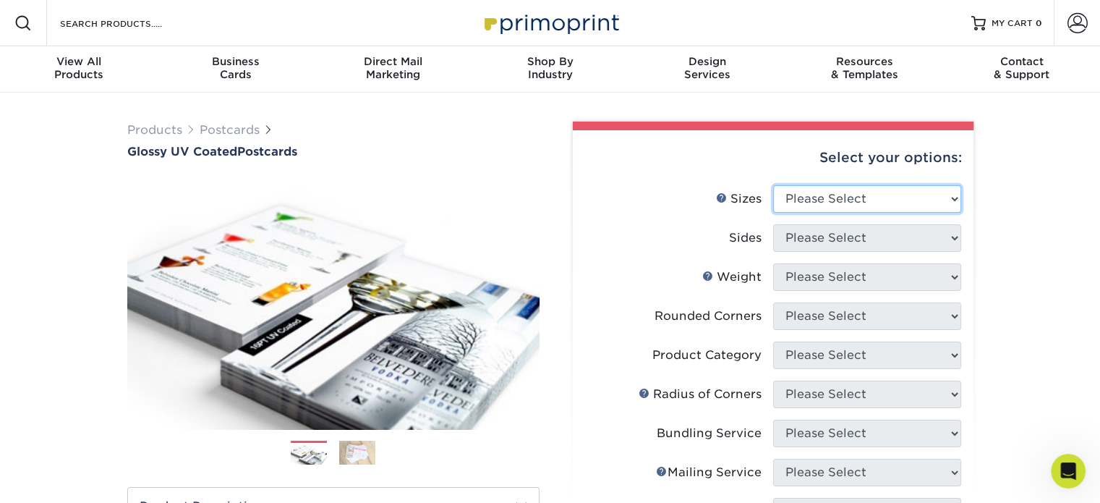
click at [911, 185] on select "Please Select 1.5" x 7" 2" x 4" 2" x 6" 2" x 7" 2" x 8" 2.12" x 5.5" 2.12" x 5.…" at bounding box center [867, 198] width 188 height 27
select select "2.00x4.00"
click at [773, 185] on select "Please Select 1.5" x 7" 2" x 4" 2" x 6" 2" x 7" 2" x 8" 2.12" x 5.5" 2.12" x 5.…" at bounding box center [867, 198] width 188 height 27
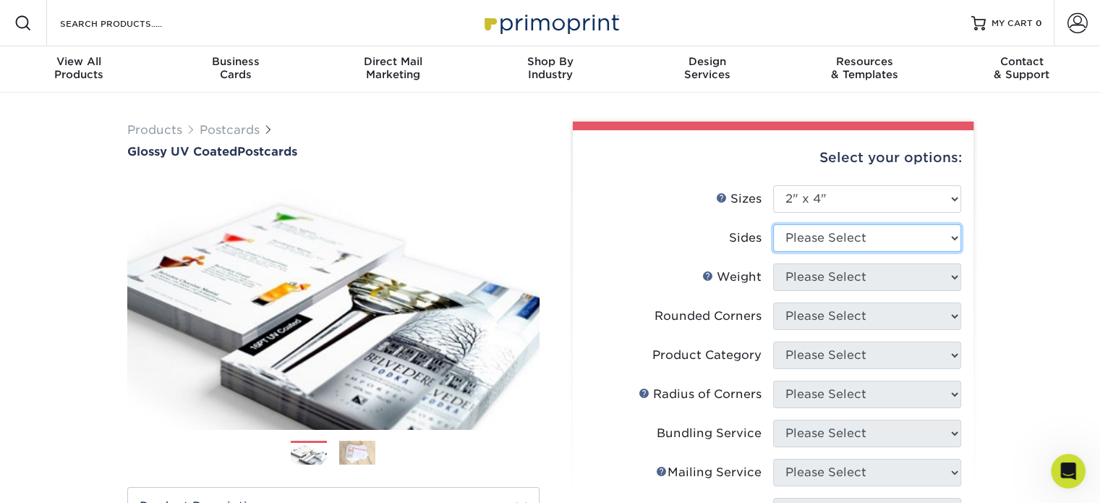
click at [876, 245] on select "Please Select Print Both Sides Print Front Only" at bounding box center [867, 237] width 188 height 27
select select "13abbda7-1d64-4f25-8bb2-c179b224825d"
click at [773, 224] on select "Please Select Print Both Sides Print Front Only" at bounding box center [867, 237] width 188 height 27
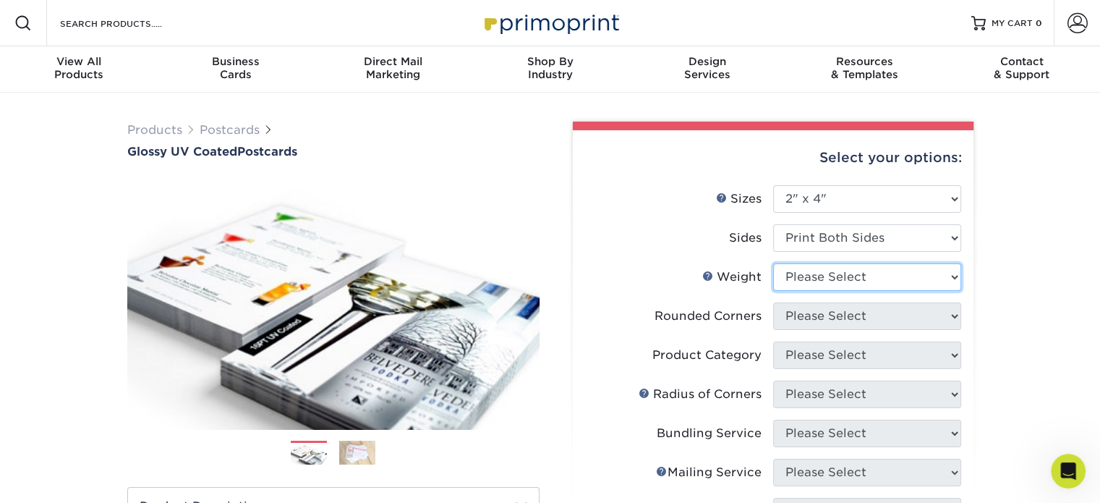
click at [902, 278] on select "Please Select 16PT 14PT" at bounding box center [867, 276] width 188 height 27
select select "16PT"
click at [773, 263] on select "Please Select 16PT 14PT" at bounding box center [867, 276] width 188 height 27
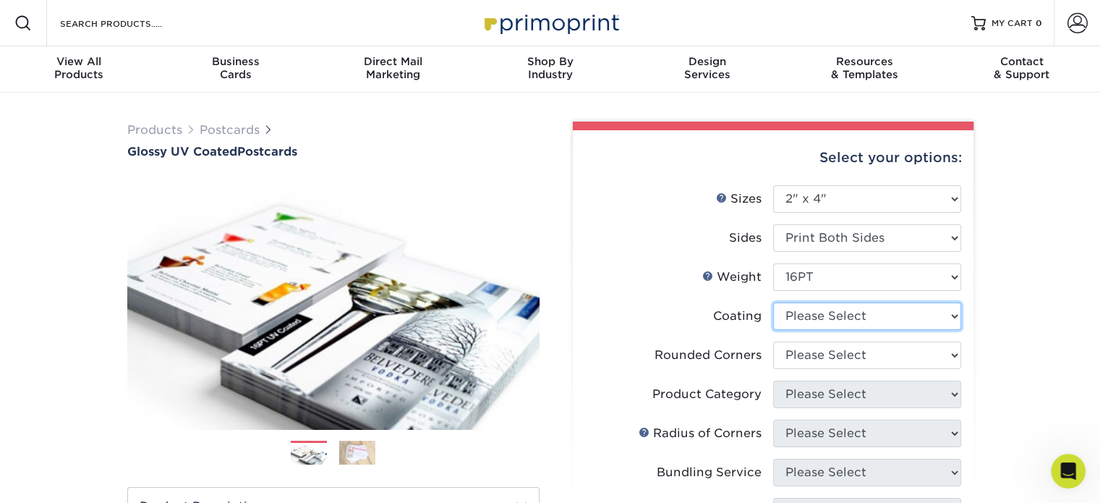
click at [873, 315] on select at bounding box center [867, 315] width 188 height 27
click at [773, 302] on select at bounding box center [867, 315] width 188 height 27
click at [875, 320] on select at bounding box center [867, 315] width 188 height 27
click at [773, 302] on select at bounding box center [867, 315] width 188 height 27
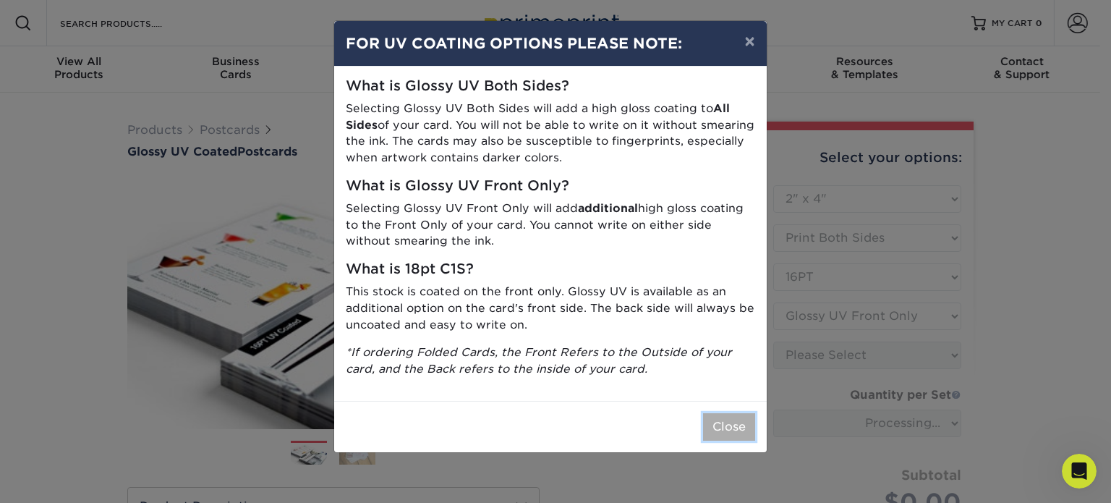
click at [735, 424] on button "Close" at bounding box center [729, 426] width 52 height 27
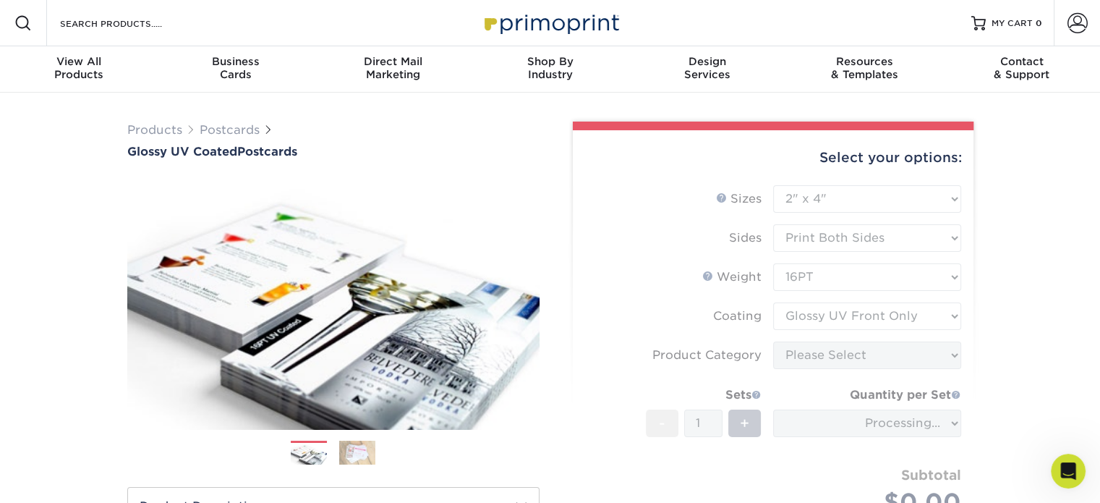
click at [735, 424] on form "Sizes Help Sizes Please Select 1.5" x 7" 2" x 4" 2" x 6" 2" x 7" 2" x 8" 2.12" …" at bounding box center [772, 372] width 377 height 375
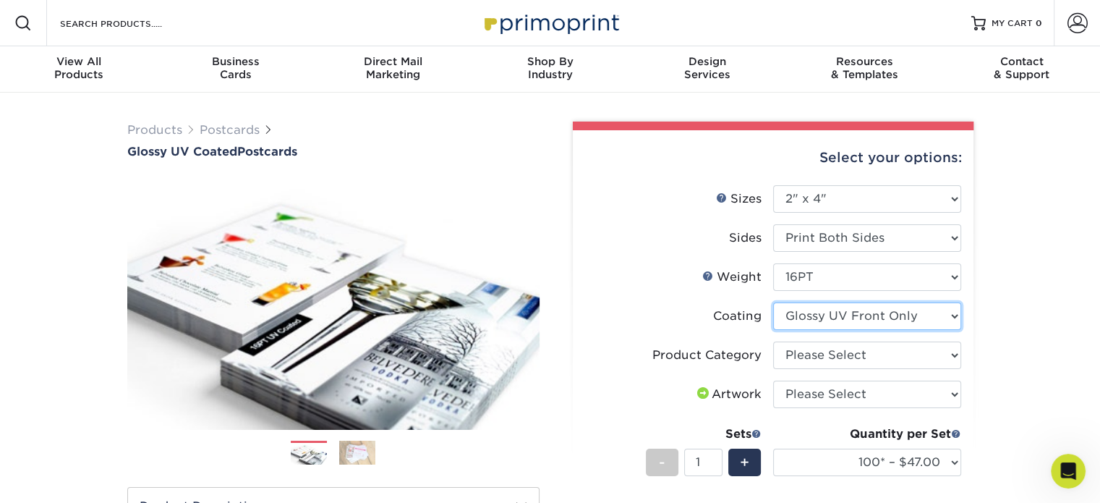
click at [865, 320] on select at bounding box center [867, 315] width 188 height 27
select select "ae367451-b2b8-45df-a344-0f05b6a12993"
click at [773, 302] on select at bounding box center [867, 315] width 188 height 27
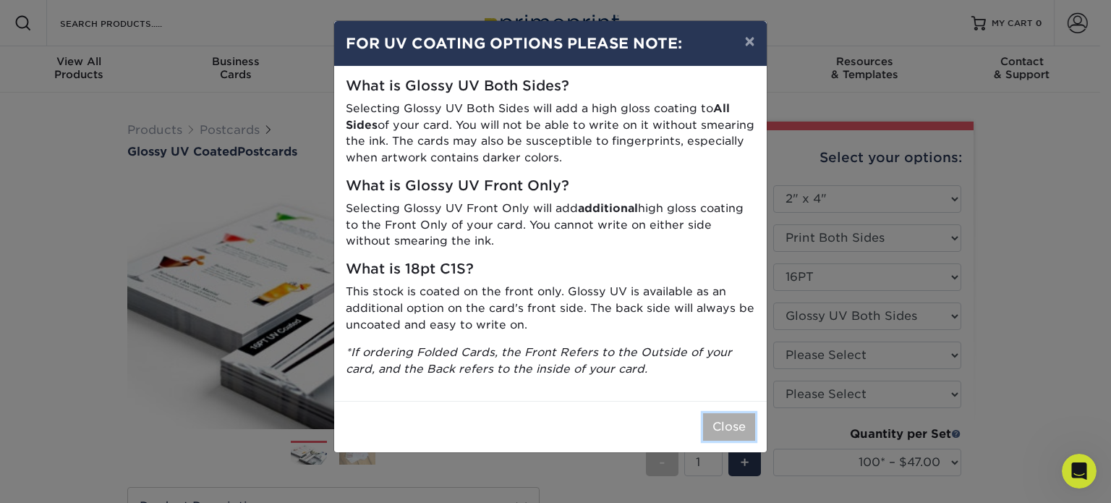
click at [732, 421] on button "Close" at bounding box center [729, 426] width 52 height 27
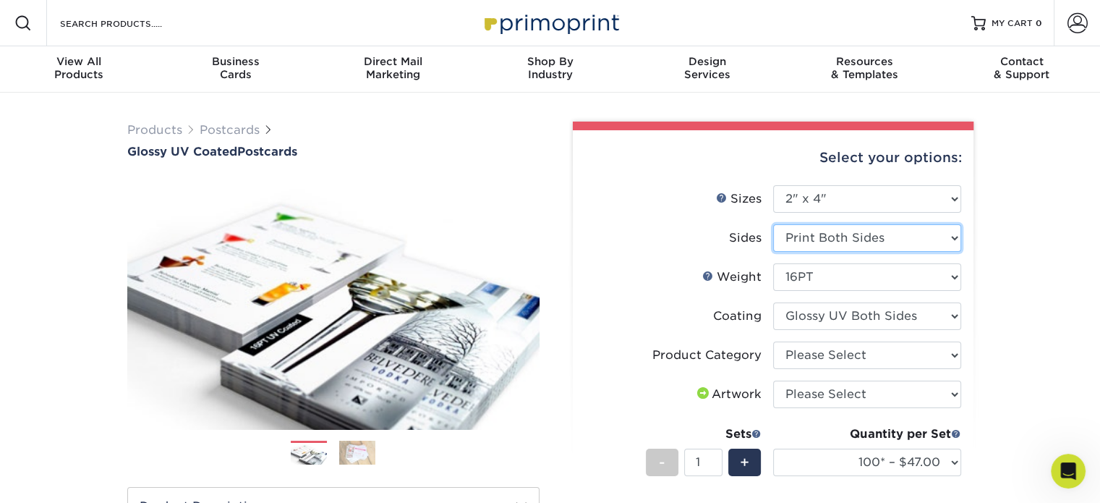
click at [837, 245] on select "Please Select Print Both Sides Print Front Only" at bounding box center [867, 237] width 188 height 27
select select "32d3c223-f82c-492b-b915-ba065a00862f"
click at [773, 224] on select "Please Select Print Both Sides Print Front Only" at bounding box center [867, 237] width 188 height 27
select select
select select "-1"
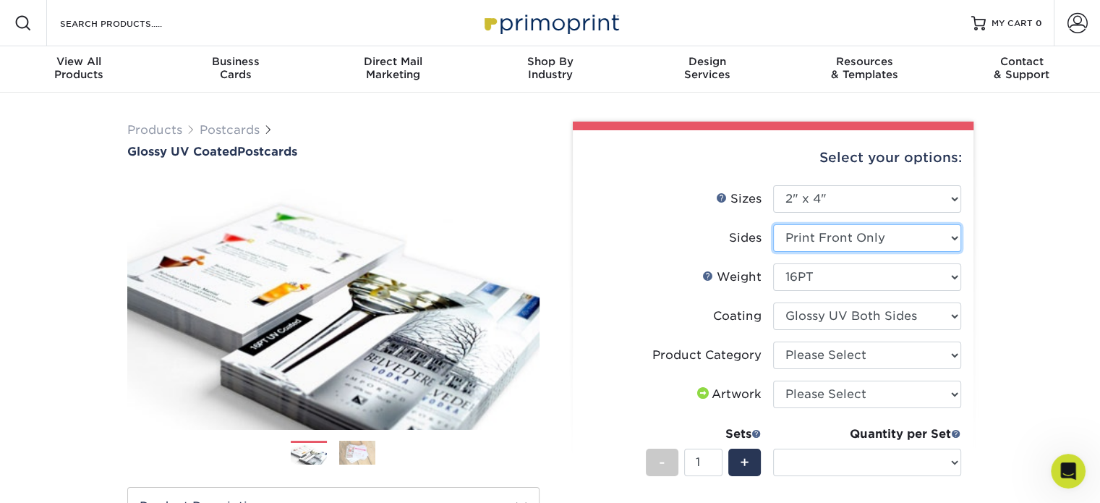
select select "-1"
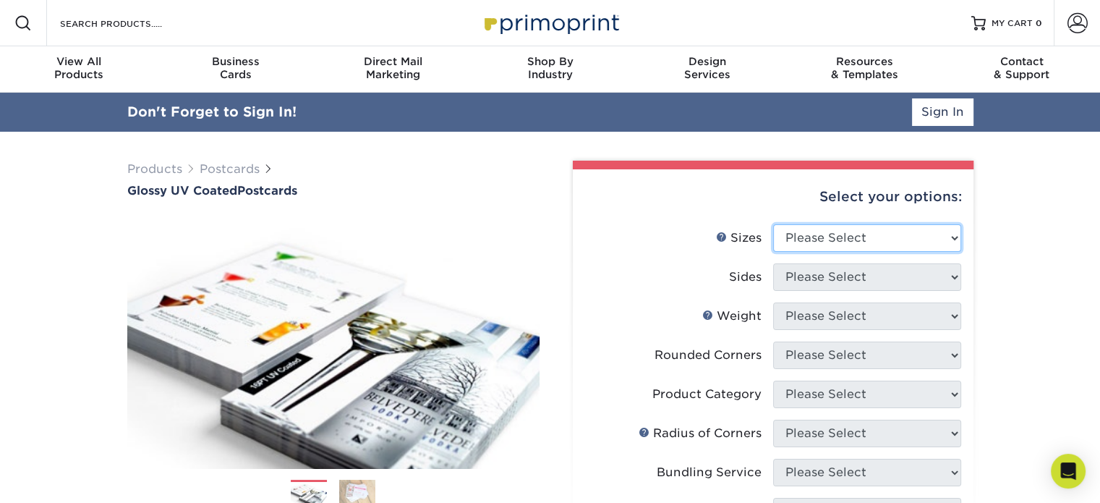
click at [918, 239] on select "Please Select 1.5" x 7" 2" x 4" 2" x 6" 2" x 7" 2" x 8" 2.12" x 5.5" 2.12" x 5.…" at bounding box center [867, 237] width 188 height 27
select select "3.00x4.00"
click at [773, 224] on select "Please Select 1.5" x 7" 2" x 4" 2" x 6" 2" x 7" 2" x 8" 2.12" x 5.5" 2.12" x 5.…" at bounding box center [867, 237] width 188 height 27
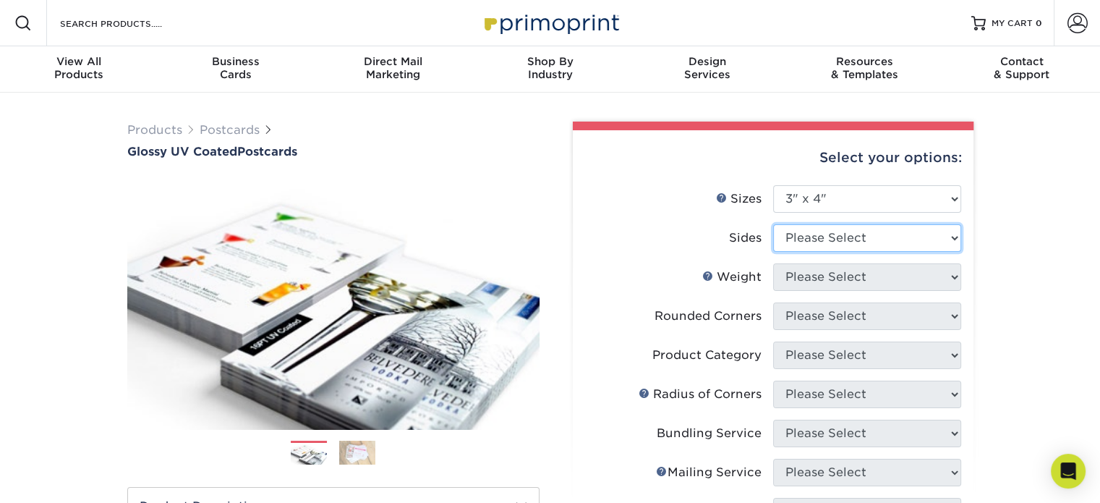
click at [876, 236] on select "Please Select Print Both Sides Print Front Only" at bounding box center [867, 237] width 188 height 27
select select "13abbda7-1d64-4f25-8bb2-c179b224825d"
click at [773, 224] on select "Please Select Print Both Sides Print Front Only" at bounding box center [867, 237] width 188 height 27
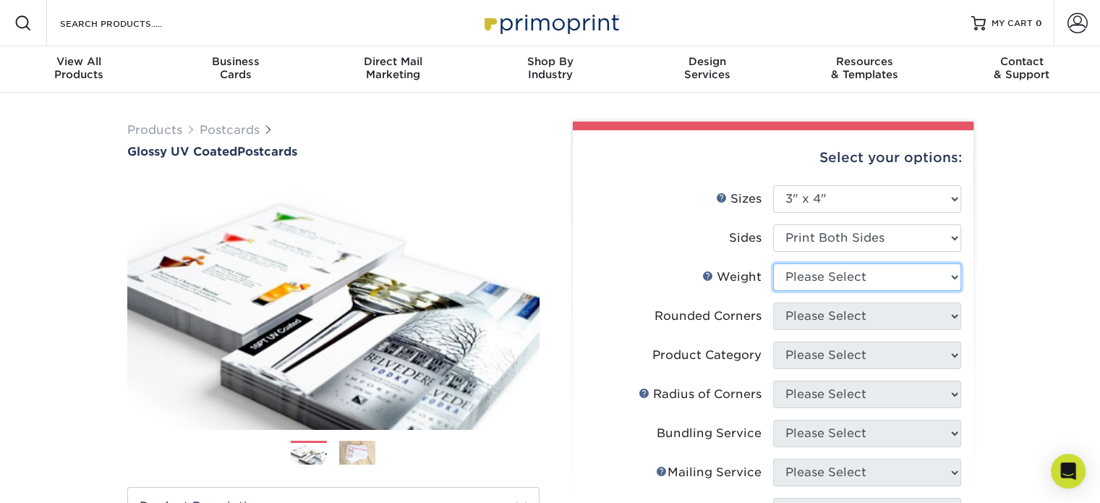
click at [868, 271] on select "Please Select 14PT 16PT 18PT C1S" at bounding box center [867, 276] width 188 height 27
click at [773, 263] on select "Please Select 14PT 16PT 18PT C1S" at bounding box center [867, 276] width 188 height 27
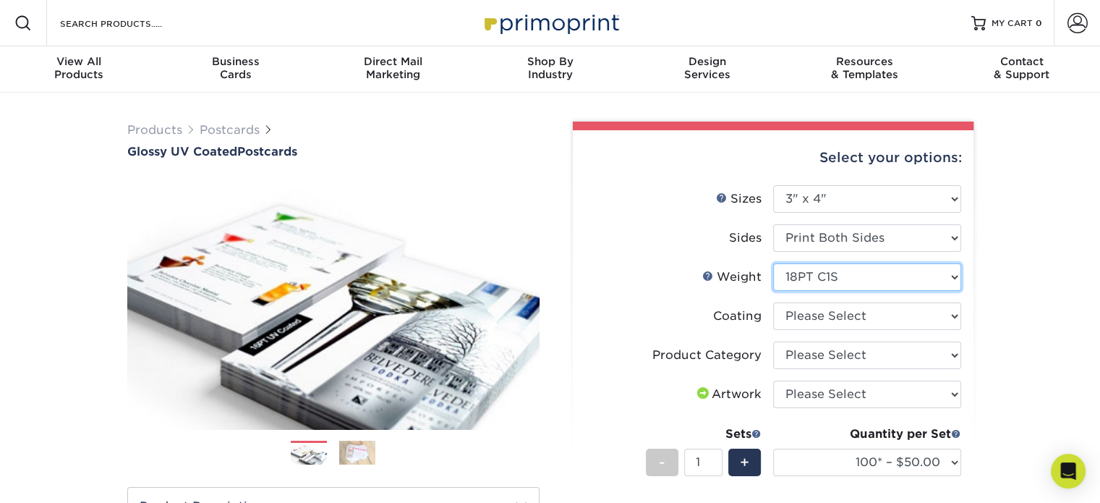
click at [853, 277] on select "Please Select 14PT 16PT 18PT C1S" at bounding box center [867, 276] width 188 height 27
select select "16PT"
click at [773, 263] on select "Please Select 14PT 16PT 18PT C1S" at bounding box center [867, 276] width 188 height 27
select select
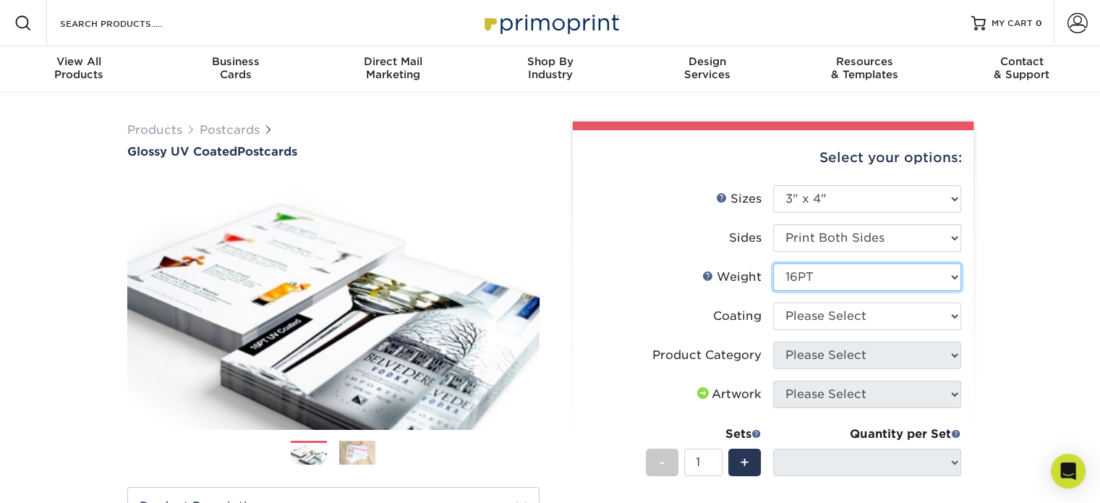
click at [825, 277] on select "Please Select 14PT 16PT 18PT C1S" at bounding box center [867, 276] width 188 height 27
select select "14PT"
click at [773, 263] on select "Please Select 14PT 16PT 18PT C1S" at bounding box center [867, 276] width 188 height 27
select select
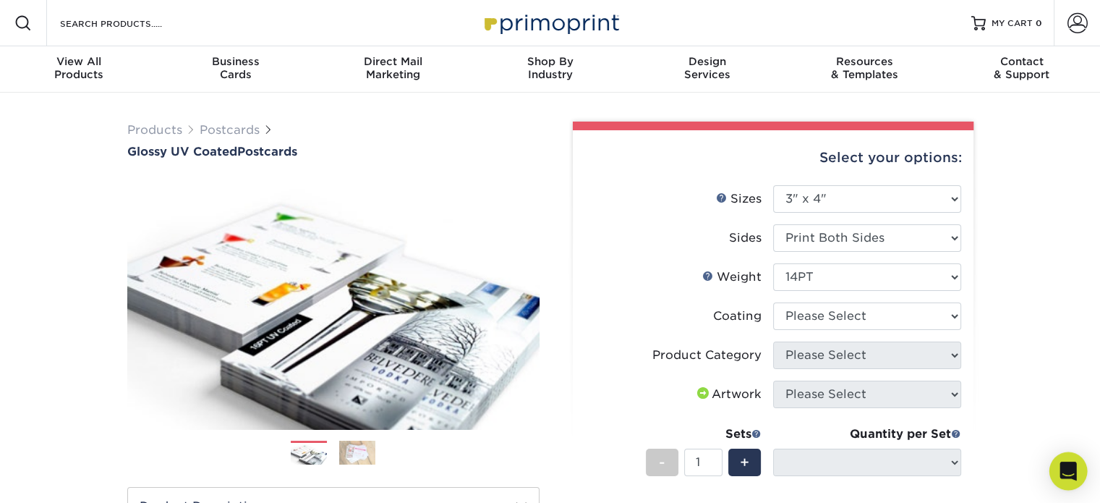
click at [1073, 472] on icon "Open Intercom Messenger" at bounding box center [1067, 470] width 17 height 19
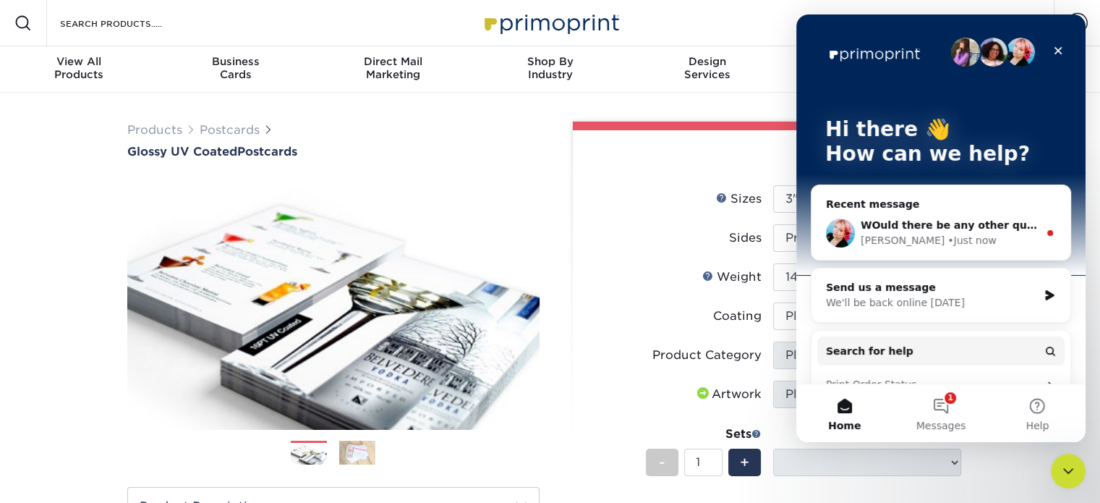
click at [980, 221] on span "WOuld there be any other questions we can assist with [DATE]?" at bounding box center [1042, 225] width 364 height 12
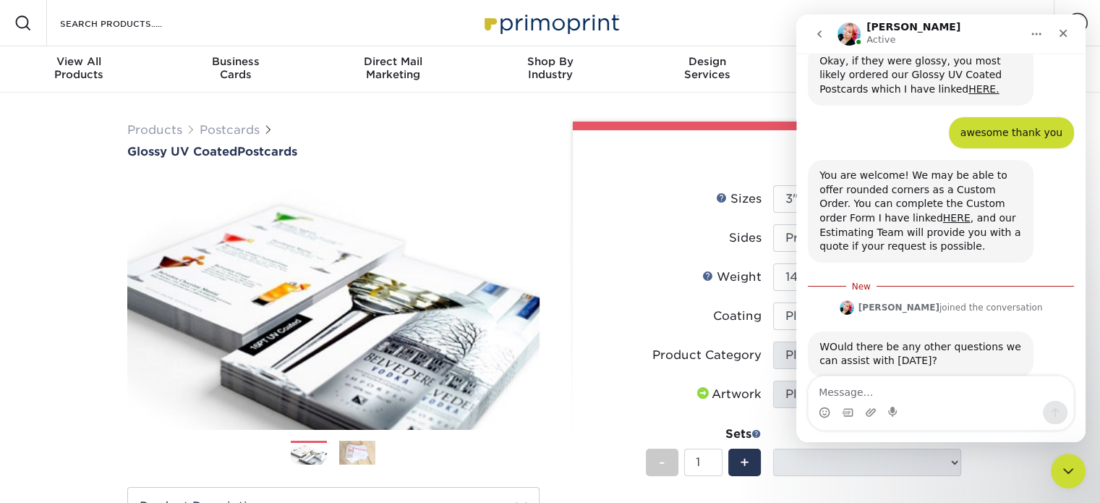
scroll to position [611, 0]
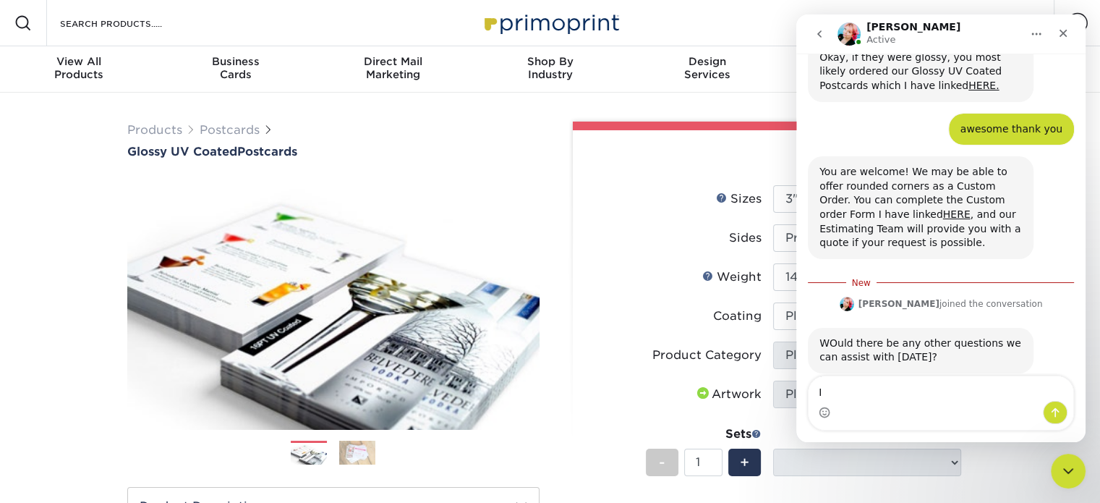
type textarea "I"
type textarea "W"
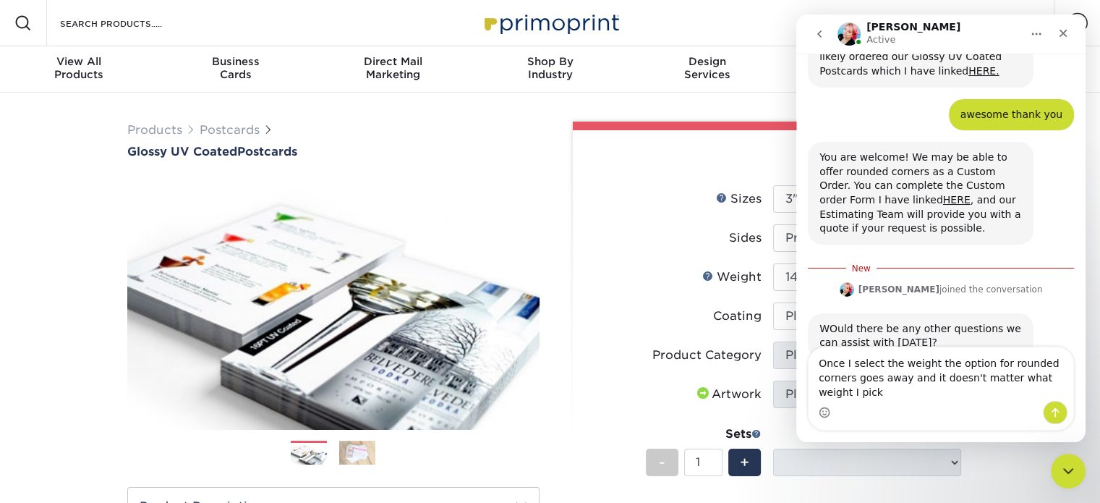
type textarea "Once I select the weight the option for rounded corners goes away and it doesn'…"
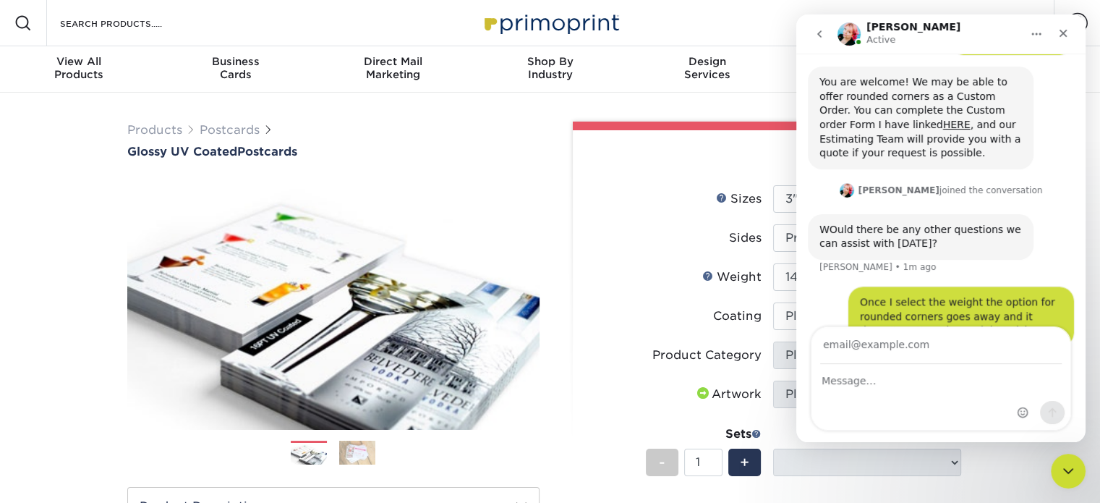
scroll to position [708, 0]
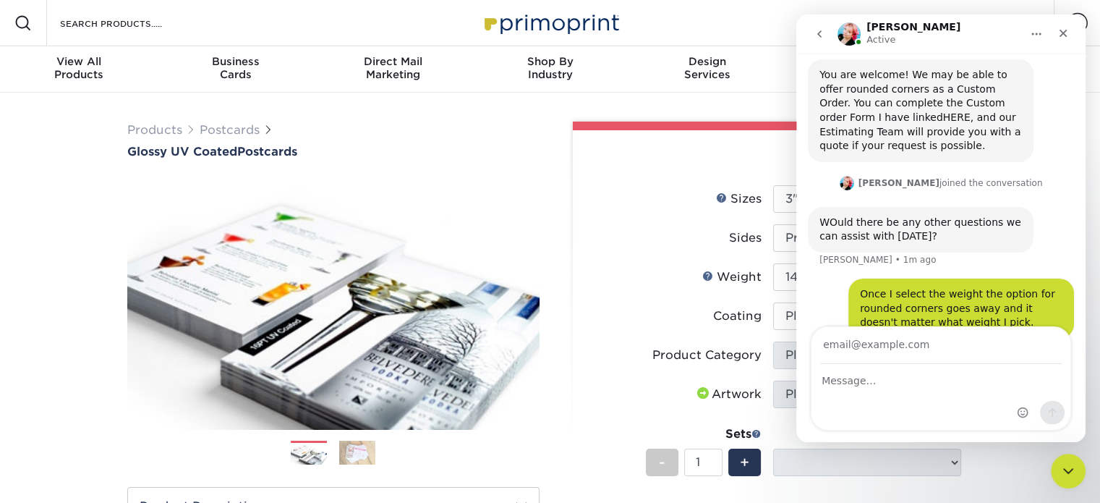
click at [943, 111] on link "HERE" at bounding box center [956, 117] width 27 height 12
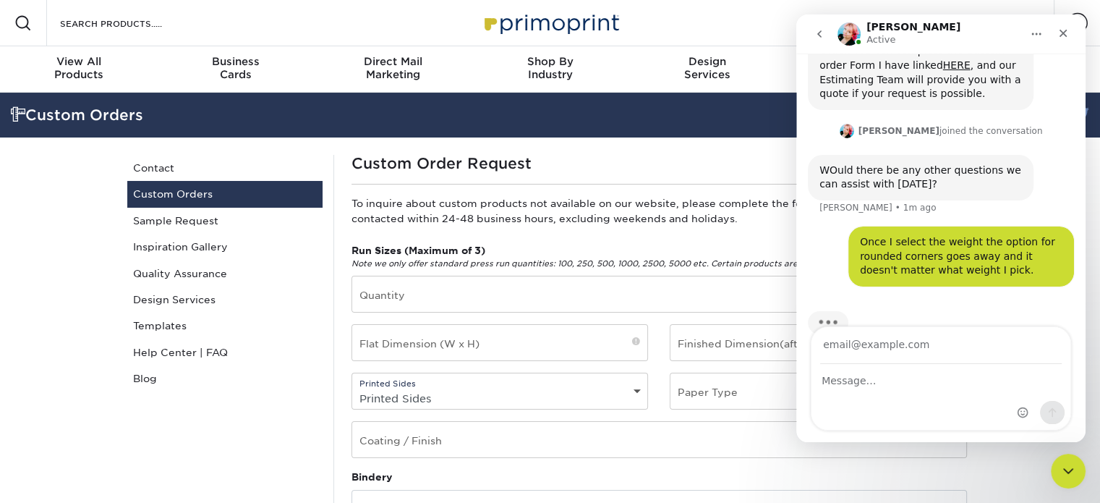
scroll to position [764, 0]
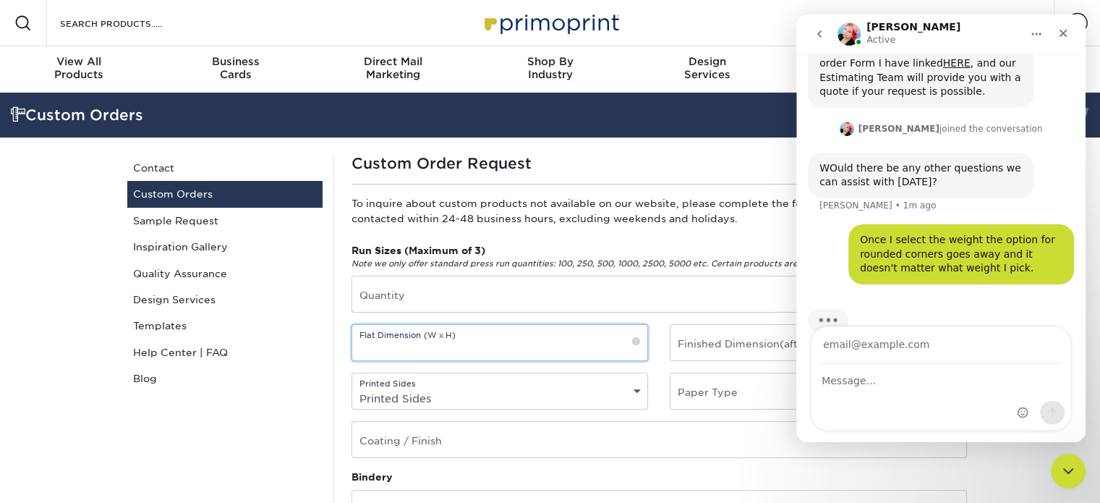
click at [443, 349] on input "text" at bounding box center [500, 342] width 296 height 35
type input "2x4"
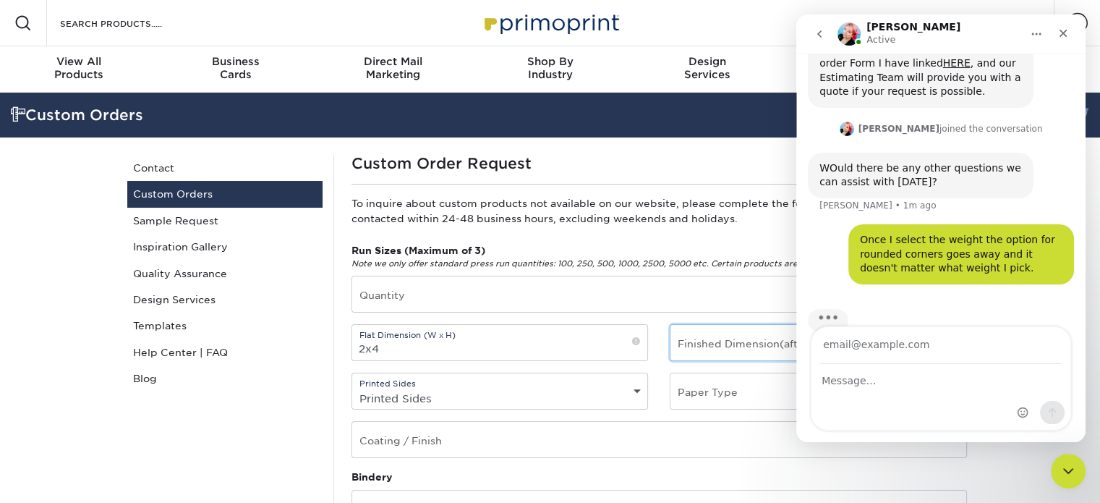
click at [734, 342] on input "text" at bounding box center [818, 342] width 296 height 35
click at [627, 444] on input "text" at bounding box center [659, 439] width 614 height 35
type input "Glossy"
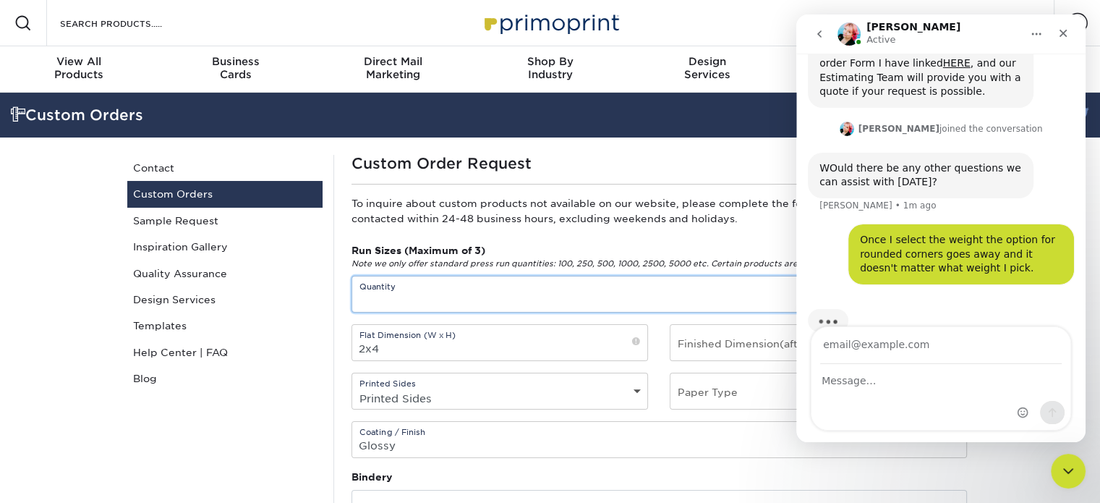
click at [468, 299] on input "text" at bounding box center [659, 293] width 614 height 35
type input "1000"
click at [1059, 33] on icon "Close" at bounding box center [1063, 33] width 12 height 12
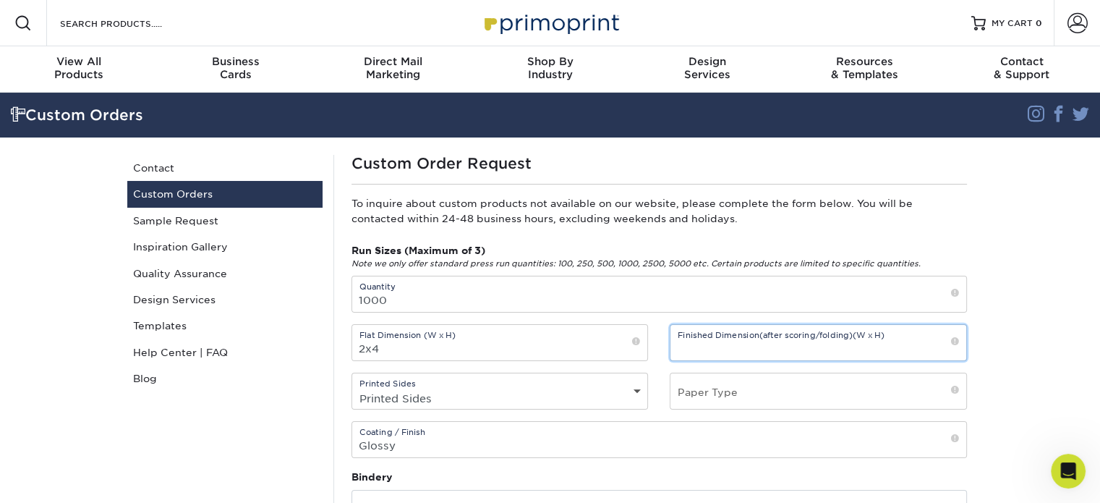
click at [774, 349] on input "text" at bounding box center [818, 342] width 296 height 35
type input "2x4"
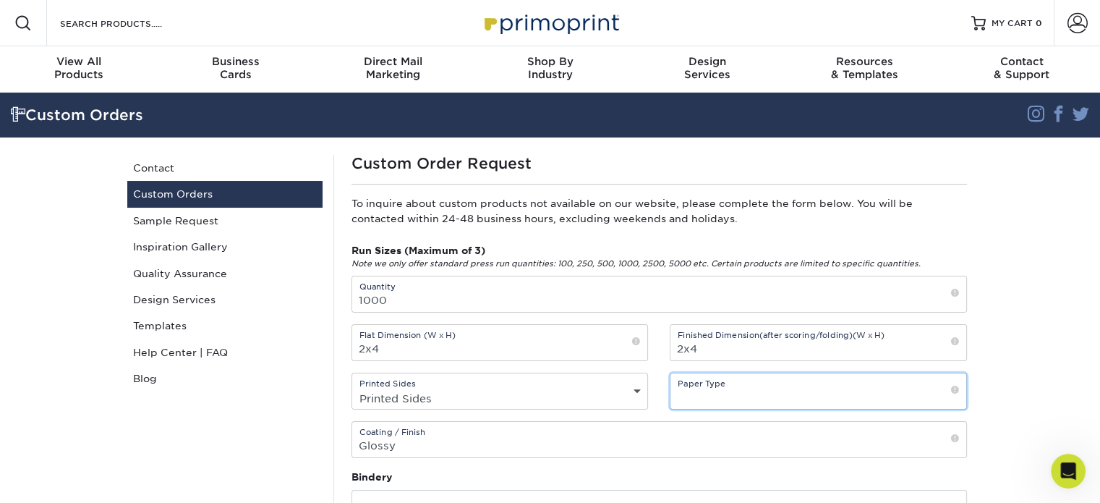
click at [774, 392] on input "text" at bounding box center [818, 390] width 296 height 35
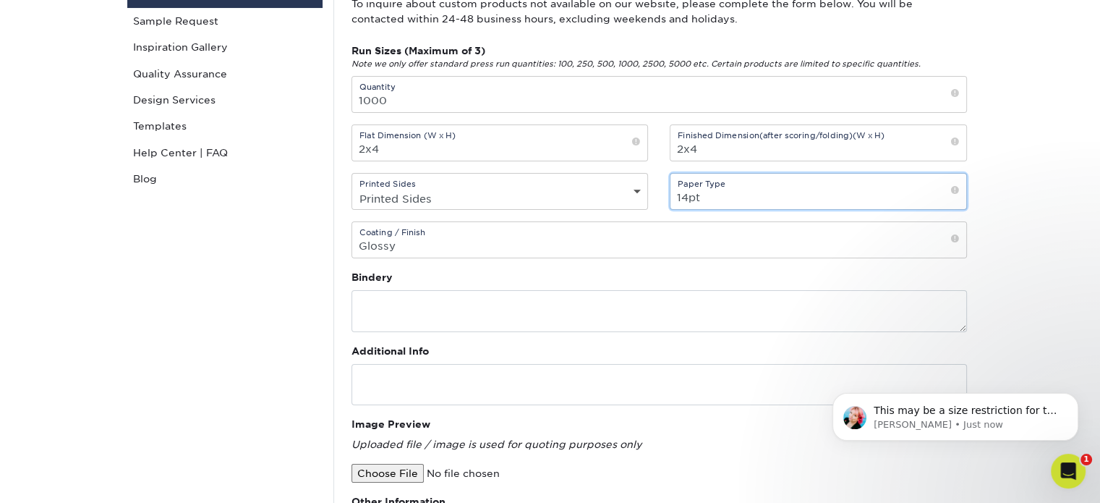
scroll to position [211, 0]
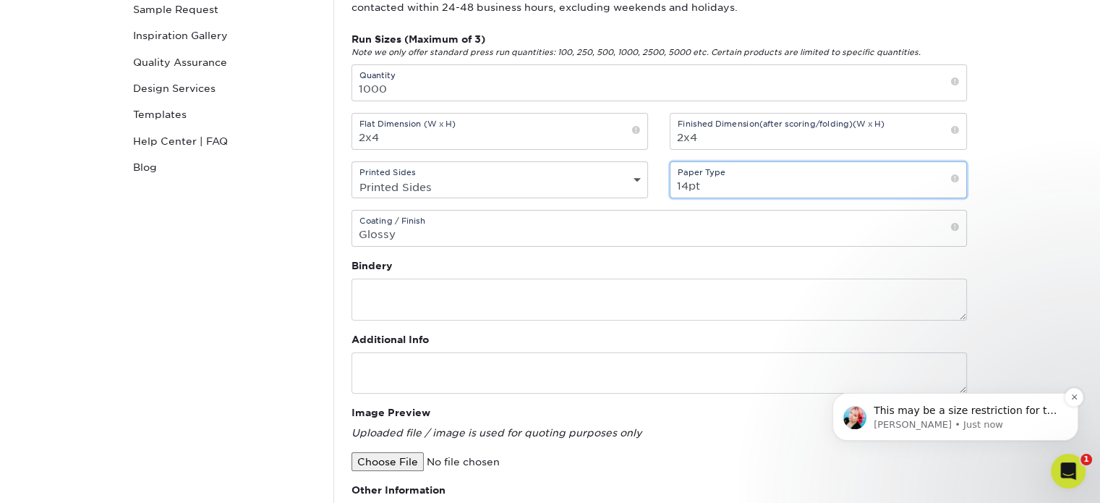
type input "14pt"
click at [990, 411] on p "This may be a size restriction for the printing press. If it's not a standard o…" at bounding box center [966, 410] width 187 height 14
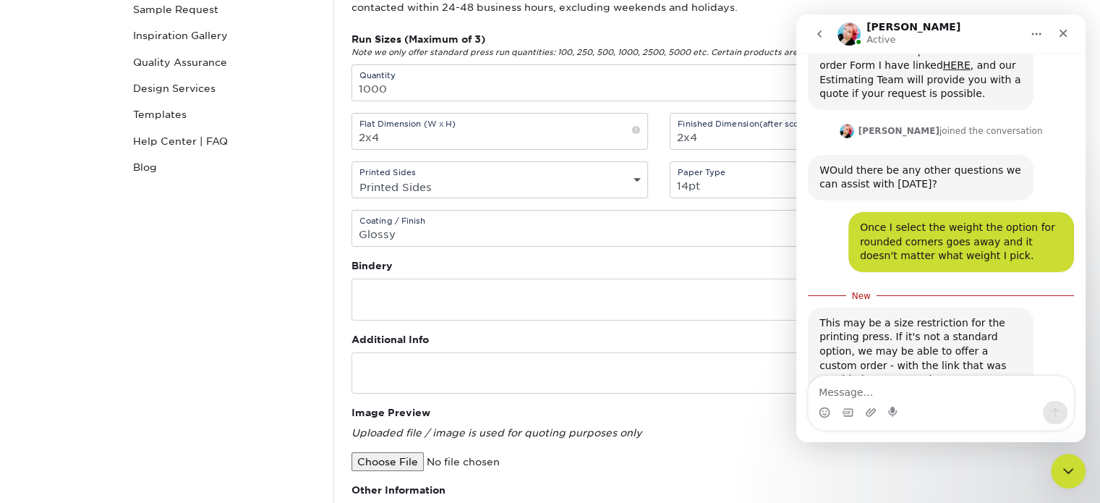
scroll to position [782, 0]
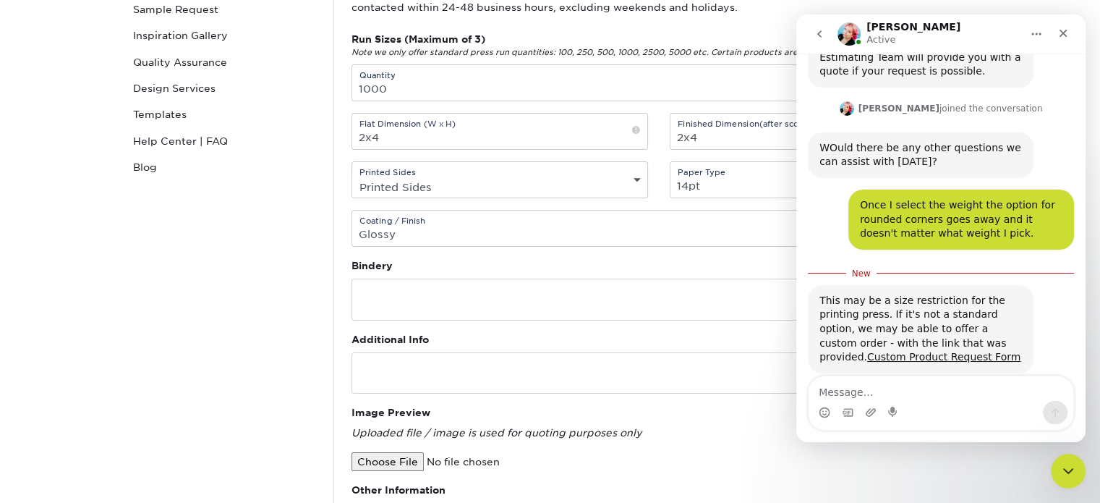
click at [238, 326] on div "Custom Orders Contact Custom Orders Sample Request Inspiration Gallery Quality …" at bounding box center [224, 391] width 217 height 894
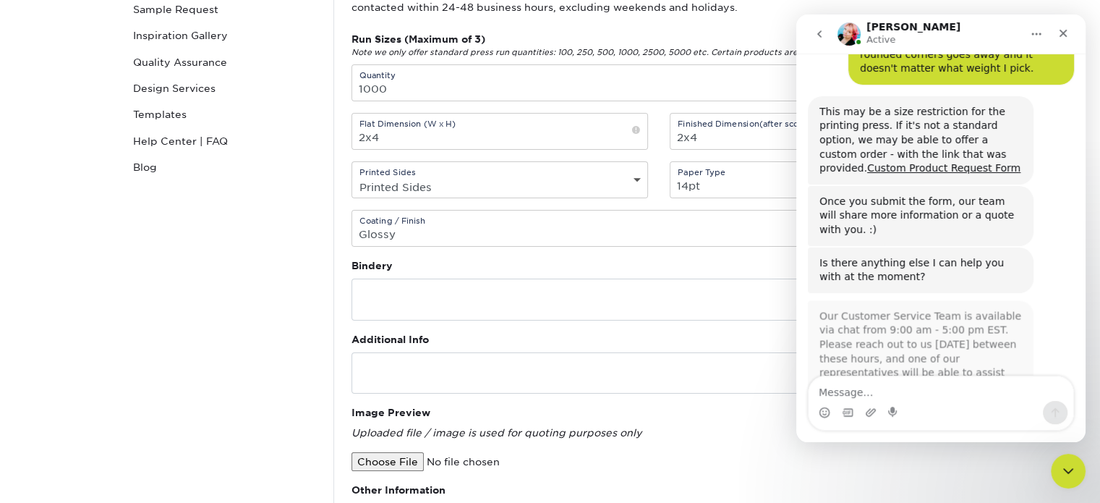
scroll to position [1, 0]
